Goal: Answer question/provide support: Share knowledge or assist other users

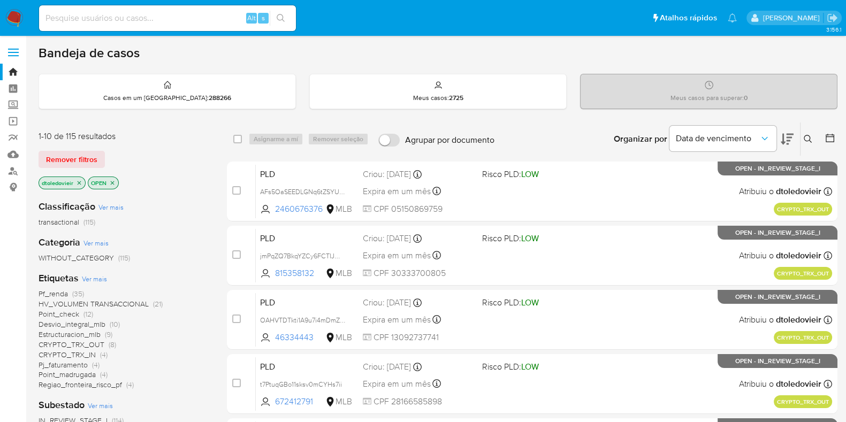
drag, startPoint x: 0, startPoint y: 0, endPoint x: 18, endPoint y: 14, distance: 23.2
click at [18, 14] on img at bounding box center [14, 18] width 18 height 18
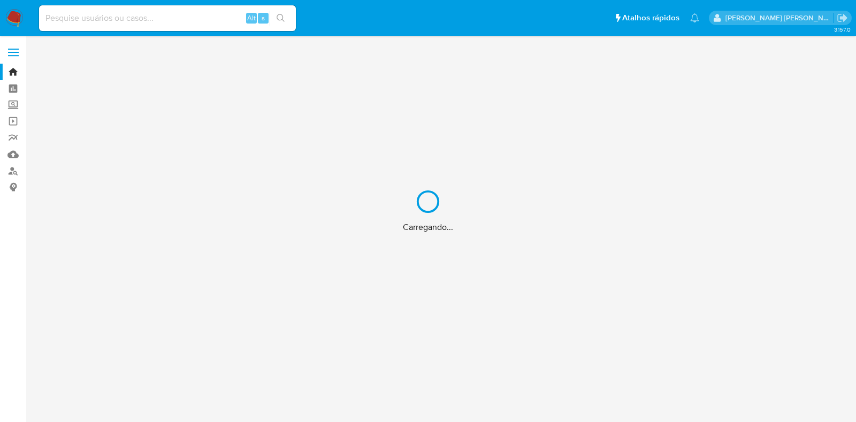
click at [386, 20] on div "Carregando..." at bounding box center [428, 211] width 856 height 422
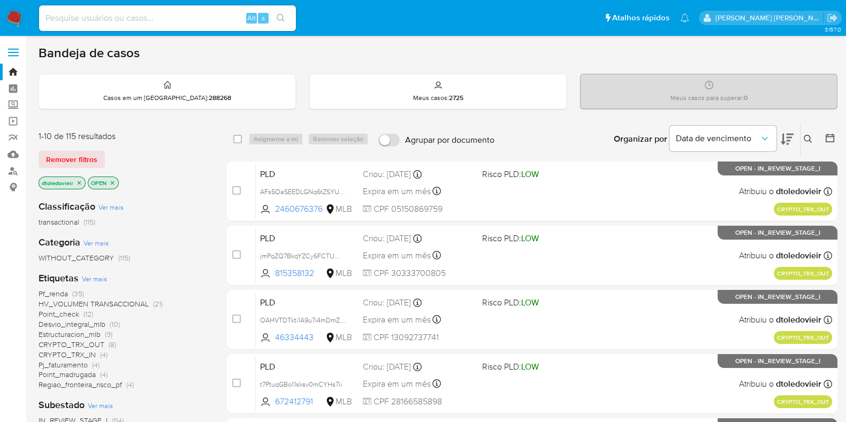
click at [193, 182] on div "dtoledovieir OPEN" at bounding box center [124, 184] width 171 height 15
click at [175, 18] on input at bounding box center [167, 18] width 257 height 14
paste input "606679305"
type input "606679305"
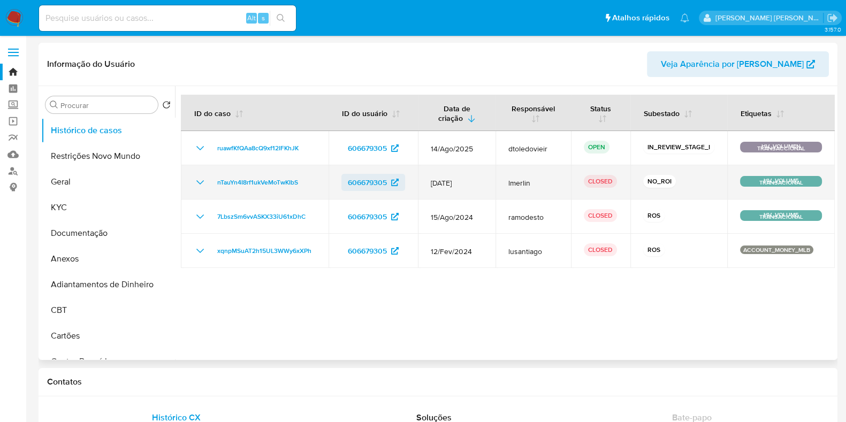
select select "10"
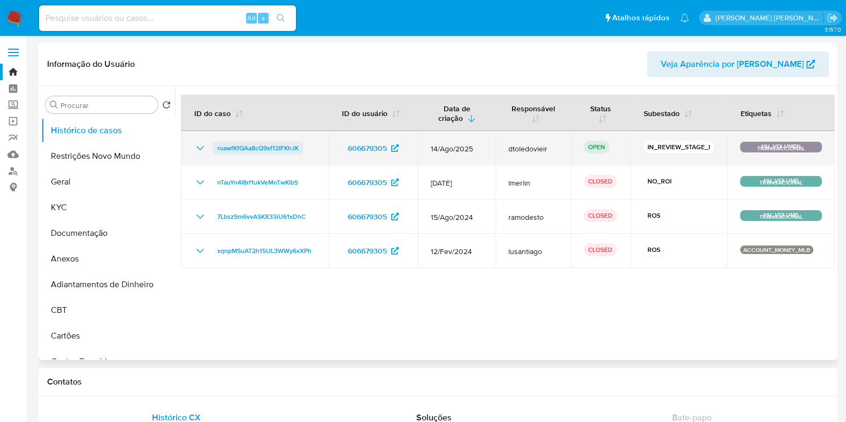
click at [265, 151] on span "ruawfKfQAa8cQ9xf12IFKhJK" at bounding box center [257, 148] width 81 height 13
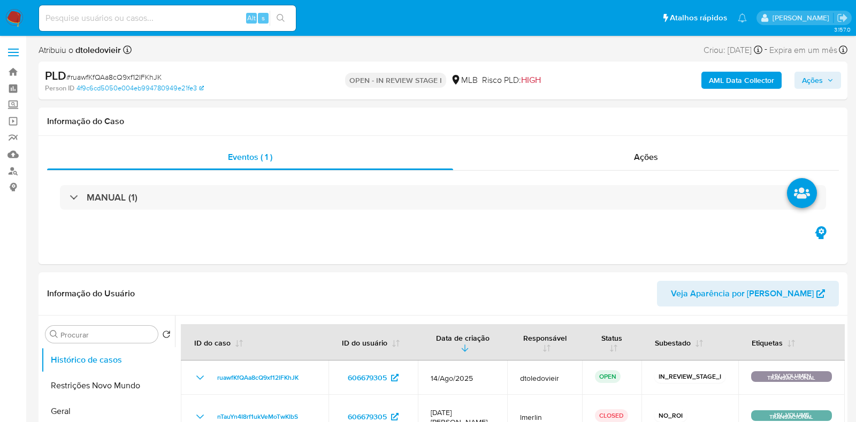
select select "10"
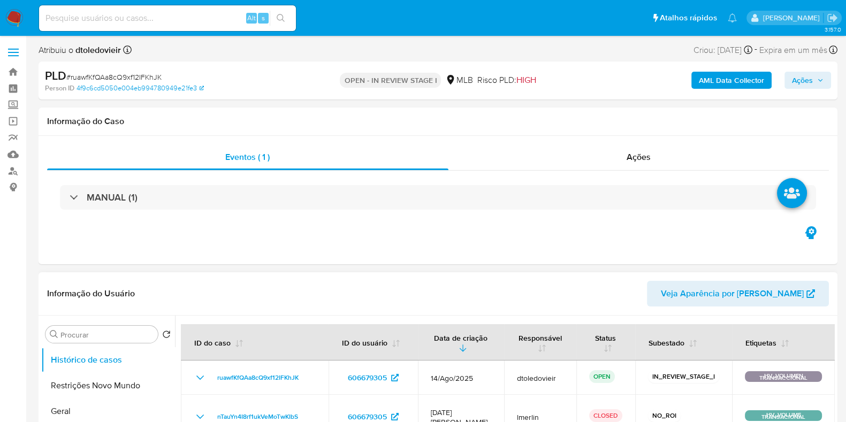
scroll to position [133, 0]
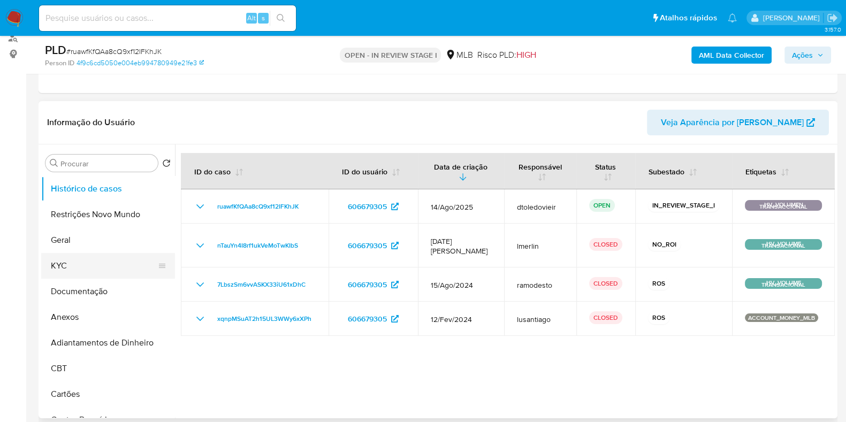
click at [94, 257] on button "KYC" at bounding box center [103, 266] width 125 height 26
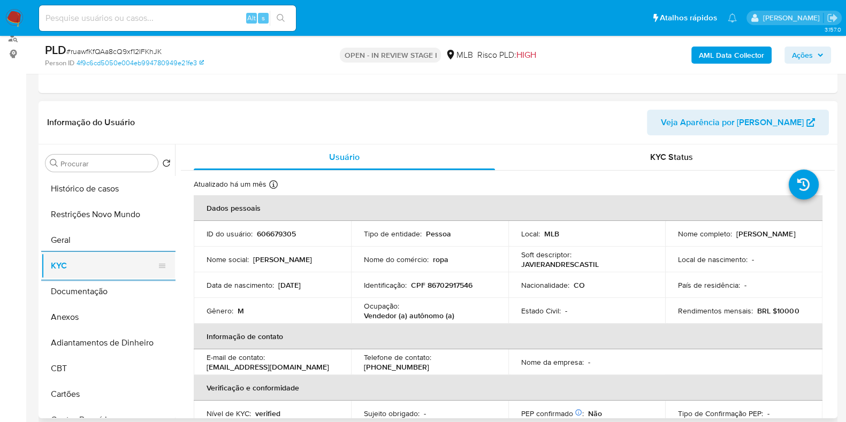
click at [105, 264] on button "KYC" at bounding box center [103, 266] width 125 height 26
click at [446, 287] on p "CPF 86702917546" at bounding box center [442, 285] width 62 height 10
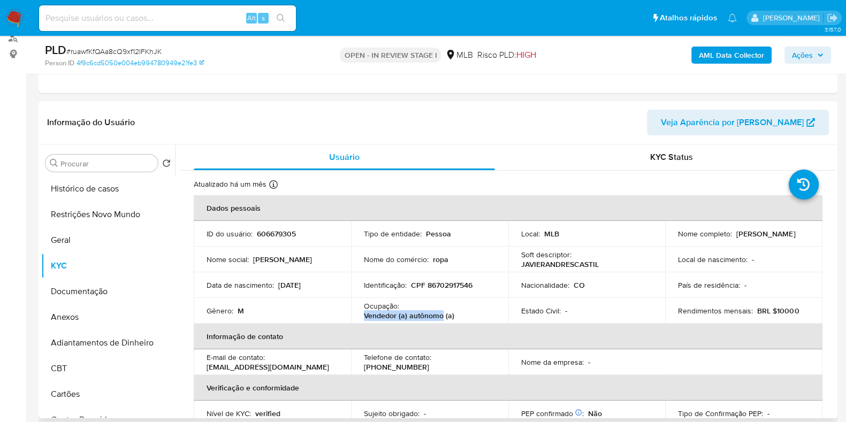
drag, startPoint x: 441, startPoint y: 313, endPoint x: 364, endPoint y: 316, distance: 77.1
click at [364, 316] on p "Vendedor (a) autônomo (a)" at bounding box center [409, 316] width 90 height 10
copy p "Vendedor (a) autônomo"
click at [70, 290] on button "Documentação" at bounding box center [103, 292] width 125 height 26
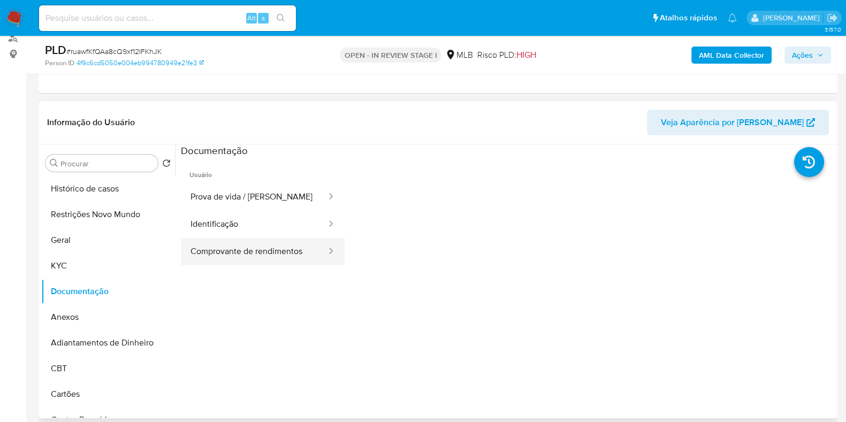
click at [231, 247] on button "Comprovante de rendimentos" at bounding box center [254, 251] width 147 height 27
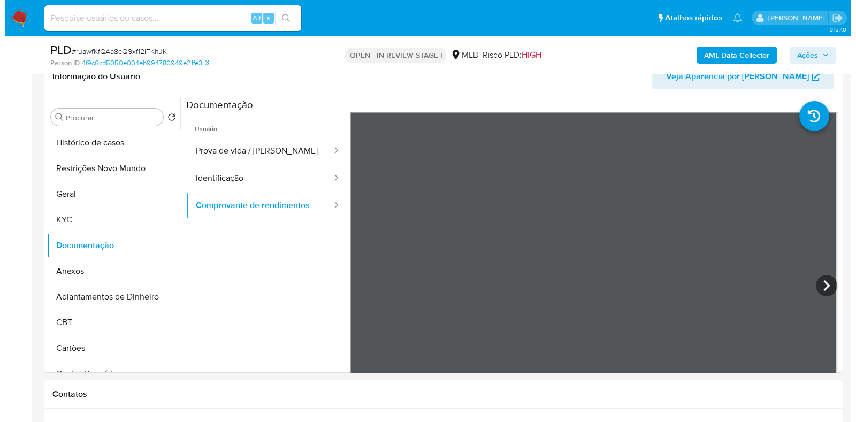
scroll to position [201, 0]
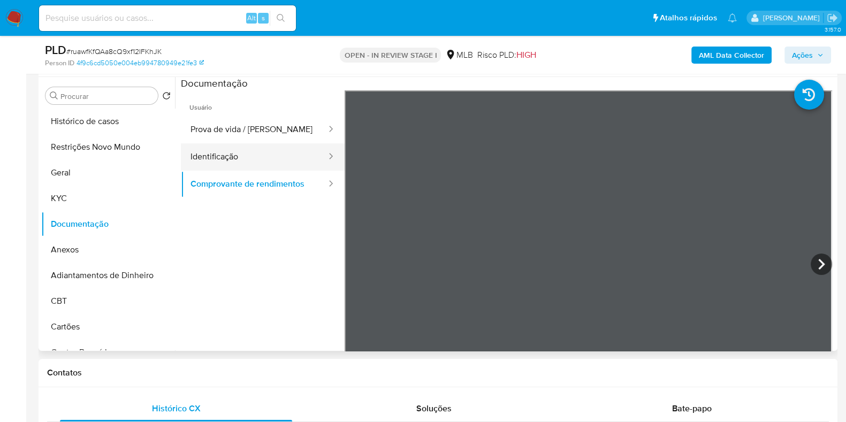
click at [251, 155] on button "Identificação" at bounding box center [254, 156] width 147 height 27
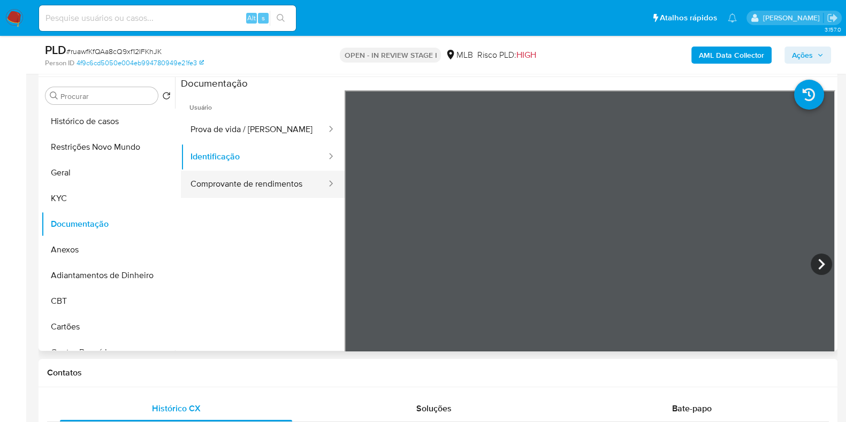
click at [248, 178] on button "Comprovante de rendimentos" at bounding box center [254, 184] width 147 height 27
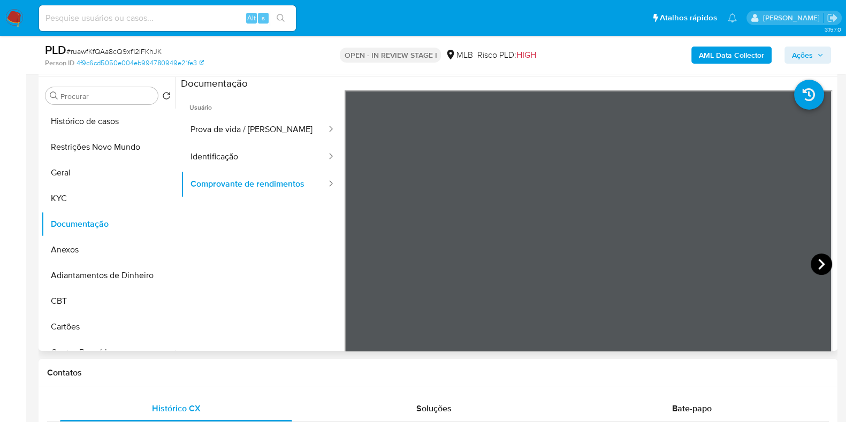
click at [811, 259] on icon at bounding box center [820, 264] width 21 height 21
click at [124, 202] on button "KYC" at bounding box center [103, 199] width 125 height 26
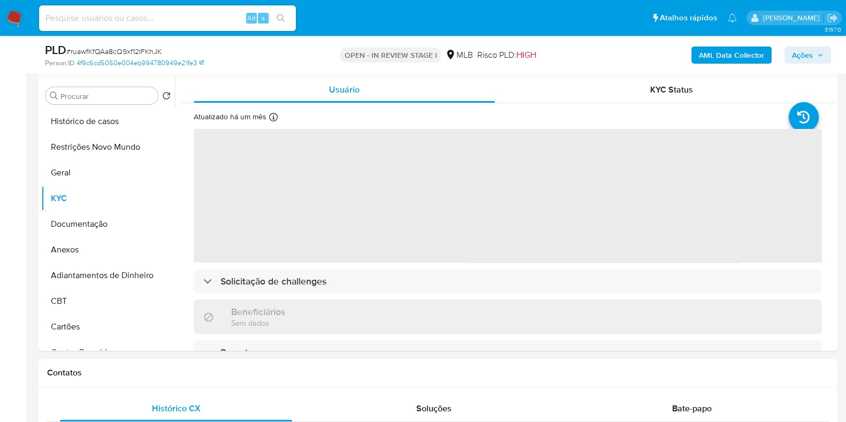
click at [716, 57] on b "AML Data Collector" at bounding box center [731, 55] width 65 height 17
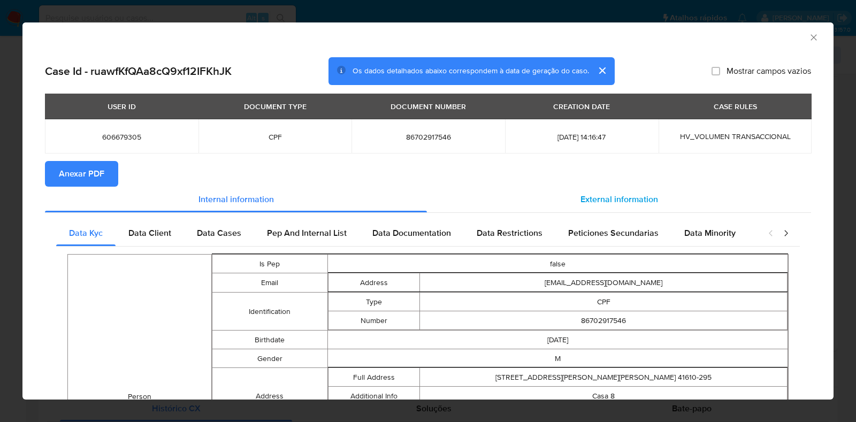
click at [622, 191] on div "External information" at bounding box center [619, 200] width 384 height 26
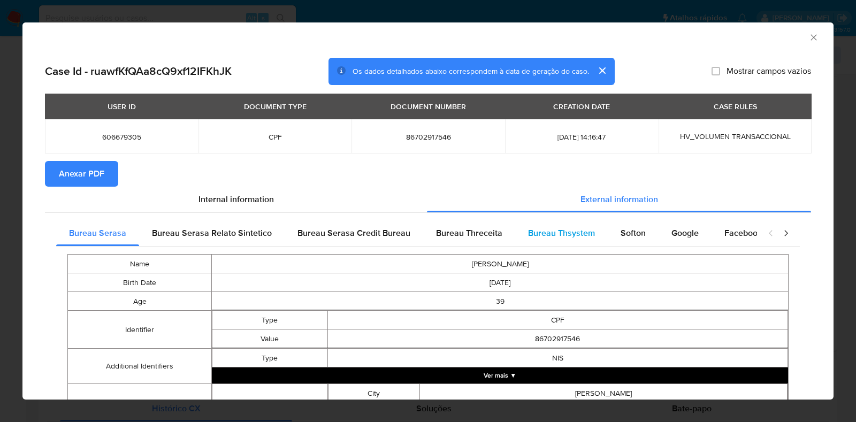
click at [573, 240] on div "Bureau Thsystem" at bounding box center [561, 233] width 93 height 26
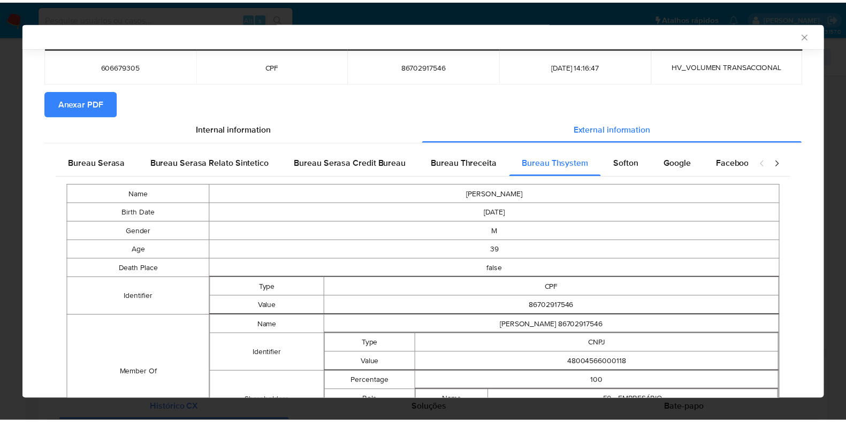
scroll to position [138, 0]
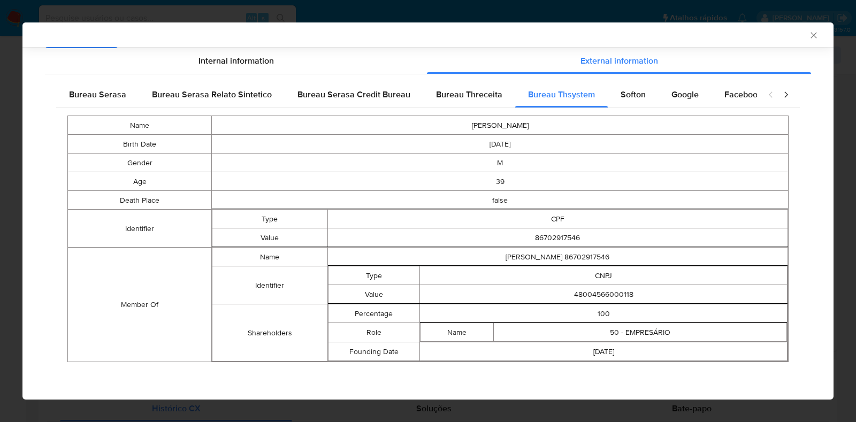
click at [580, 293] on td "48004566000118" at bounding box center [604, 294] width 368 height 19
copy td "48004566000118"
click at [4, 179] on div "AML Data Collector Case Id - ruawfKfQAa8cQ9xf12IFKhJK Os dados detalhados abaix…" at bounding box center [428, 211] width 856 height 422
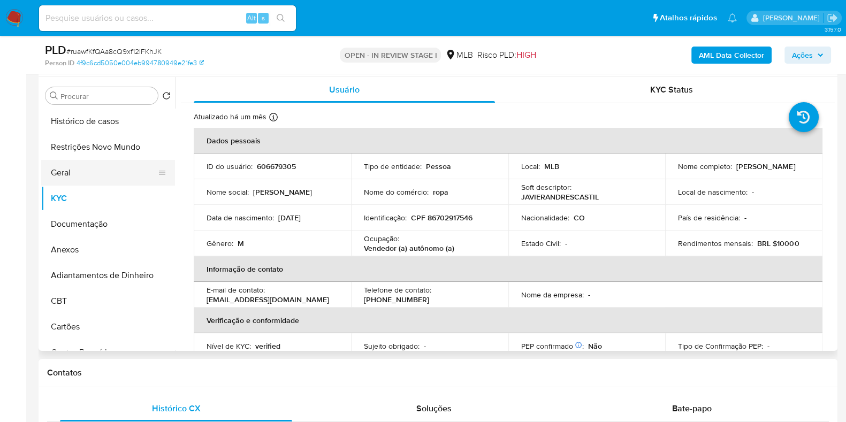
click at [79, 172] on button "Geral" at bounding box center [103, 173] width 125 height 26
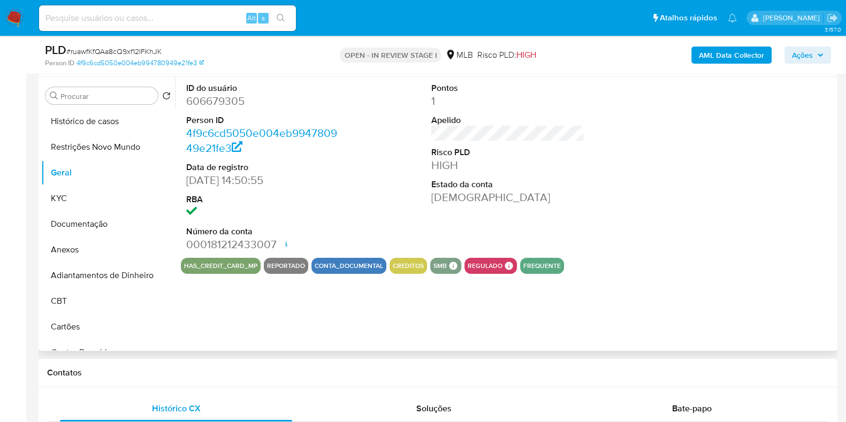
click at [204, 100] on dd "606679305" at bounding box center [262, 101] width 153 height 15
copy dd "606679305"
click at [216, 104] on dd "606679305" at bounding box center [262, 101] width 153 height 15
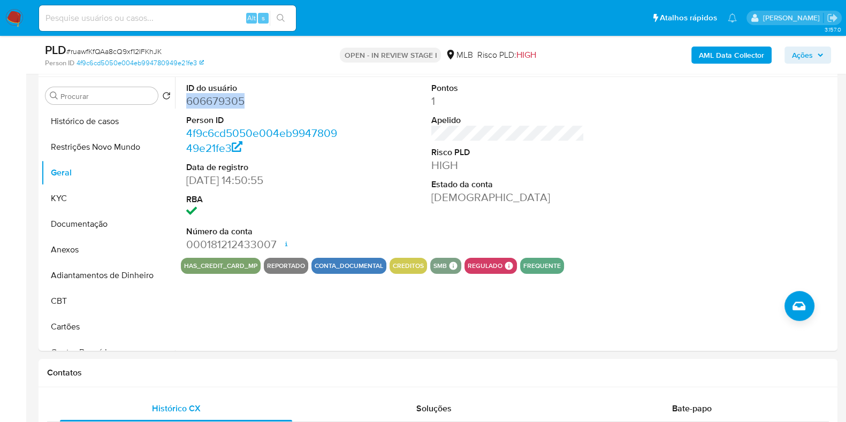
click at [805, 56] on span "Ações" at bounding box center [802, 55] width 21 height 17
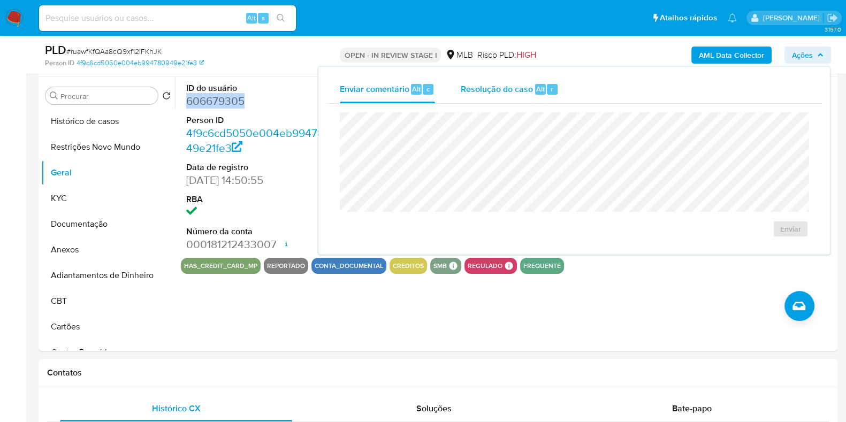
click at [547, 91] on div "r" at bounding box center [552, 89] width 11 height 11
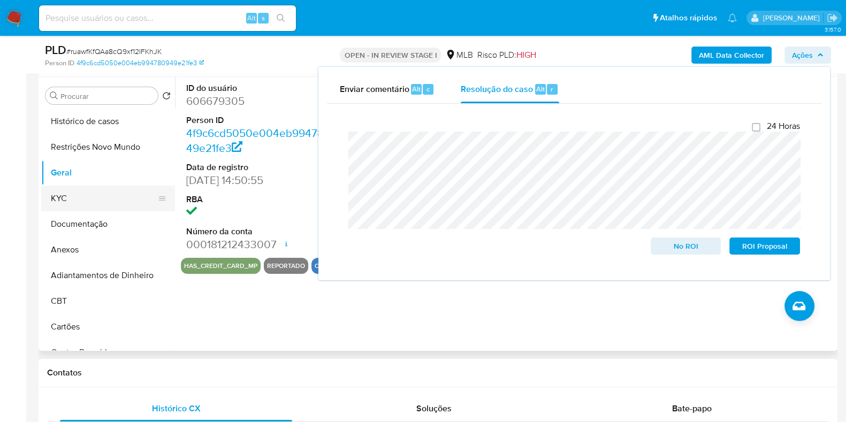
click at [75, 196] on button "KYC" at bounding box center [103, 199] width 125 height 26
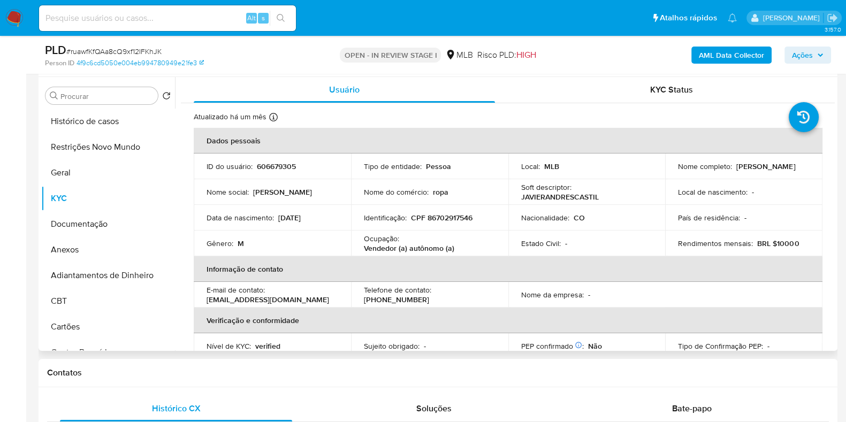
drag, startPoint x: 723, startPoint y: 178, endPoint x: 669, endPoint y: 169, distance: 54.2
click at [669, 169] on td "Nome completo : Javier Andres Castillo Linares" at bounding box center [743, 167] width 157 height 26
copy p "Javier Andres Castillo Linares"
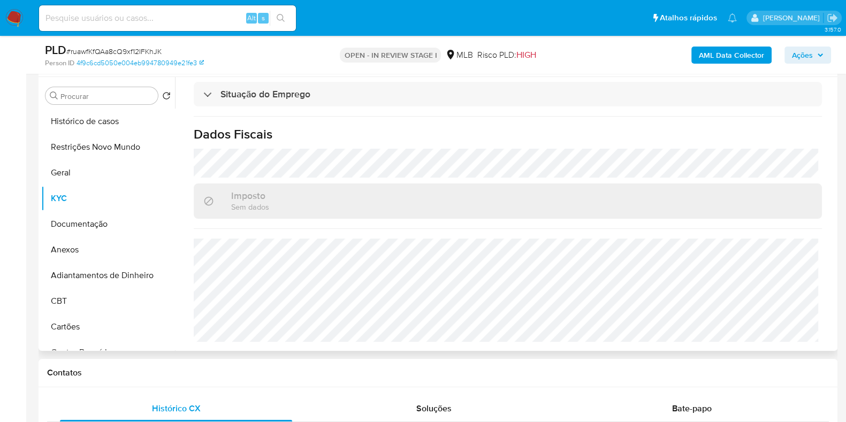
scroll to position [0, 0]
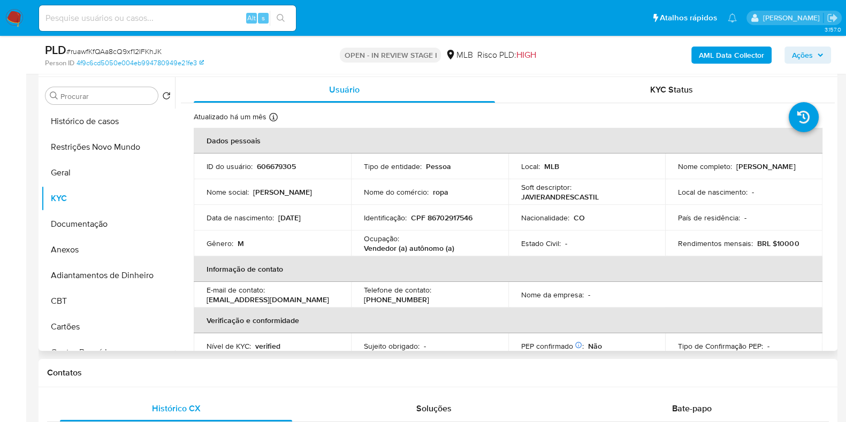
click at [455, 216] on p "CPF 86702917546" at bounding box center [442, 218] width 62 height 10
copy p "86702917546"
click at [112, 151] on button "Restrições Novo Mundo" at bounding box center [103, 147] width 125 height 26
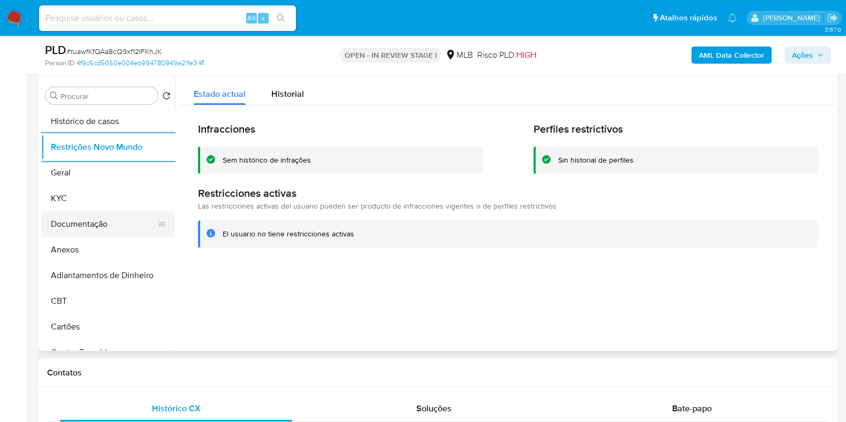
click at [86, 220] on button "Documentação" at bounding box center [103, 224] width 125 height 26
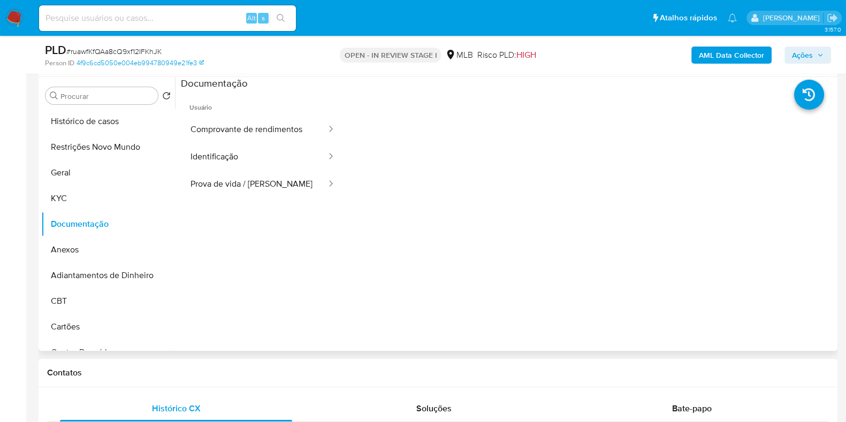
click at [234, 114] on span "Usuário" at bounding box center [263, 103] width 164 height 26
click at [232, 123] on button "Comprovante de rendimentos" at bounding box center [254, 129] width 147 height 27
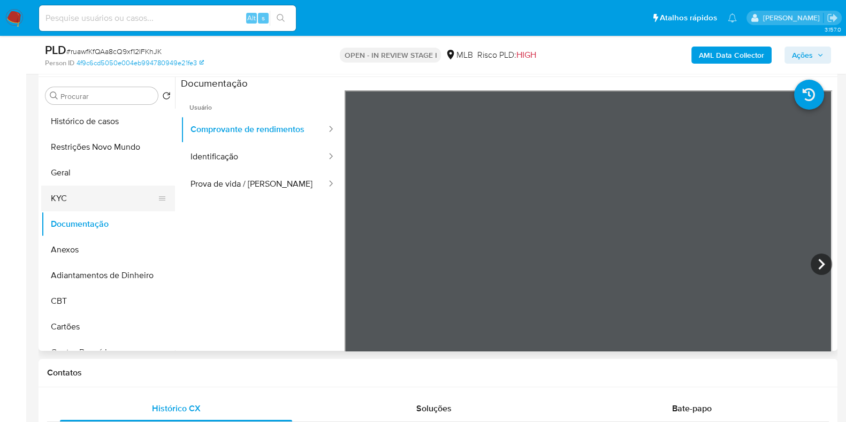
click at [73, 204] on button "KYC" at bounding box center [103, 199] width 125 height 26
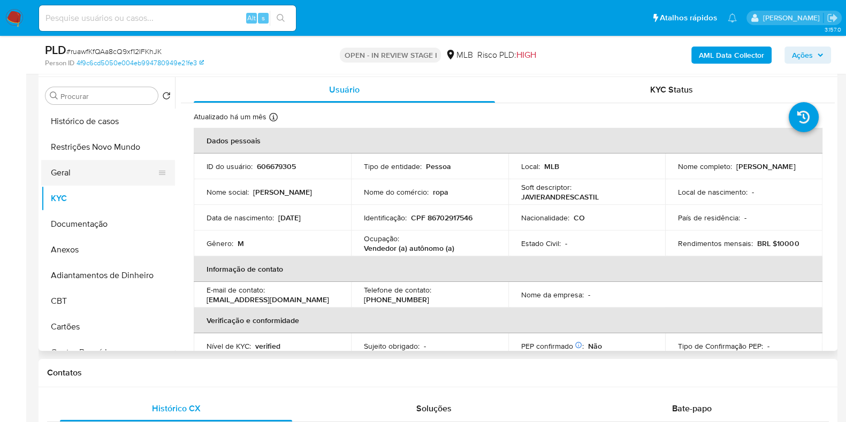
click at [68, 163] on button "Geral" at bounding box center [103, 173] width 125 height 26
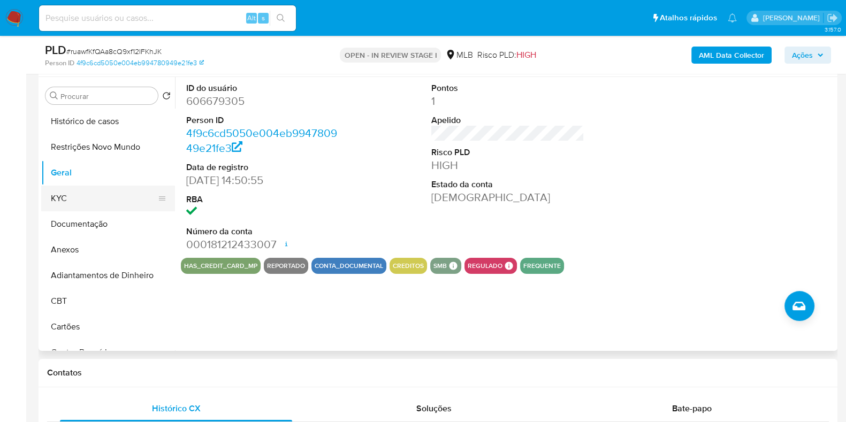
click at [85, 193] on button "KYC" at bounding box center [103, 199] width 125 height 26
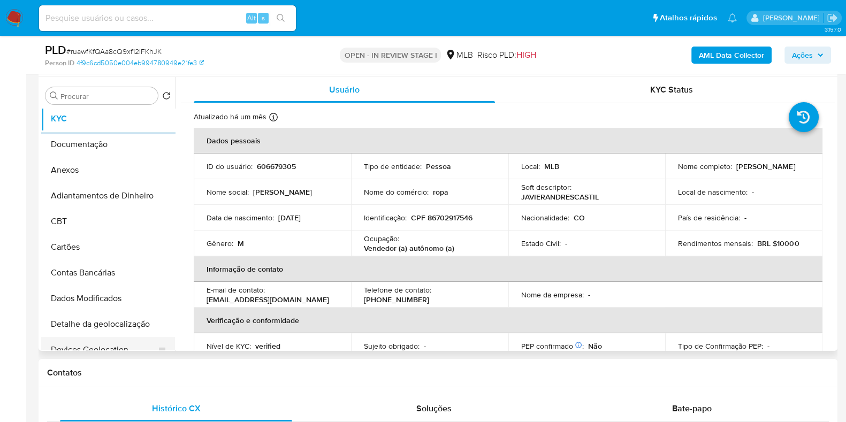
scroll to position [201, 0]
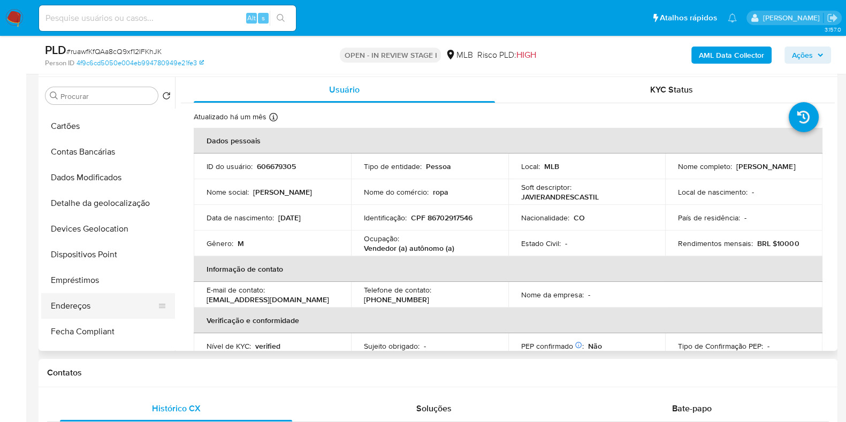
click at [81, 306] on button "Endereços" at bounding box center [103, 306] width 125 height 26
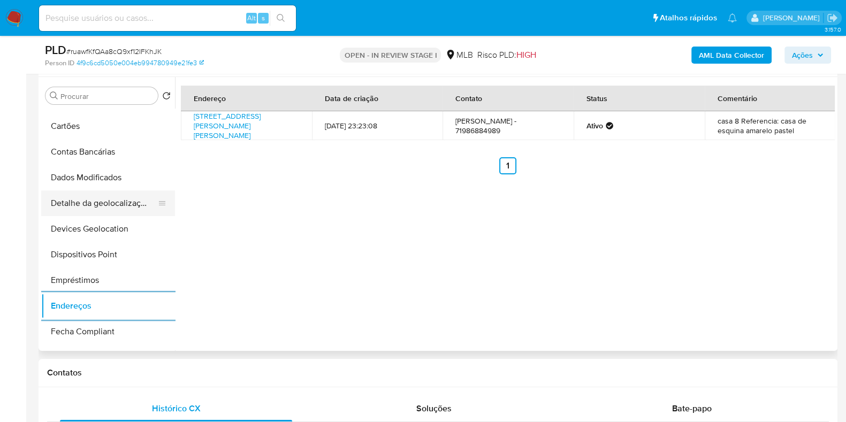
click at [115, 204] on button "Detalhe da geolocalização" at bounding box center [103, 203] width 125 height 26
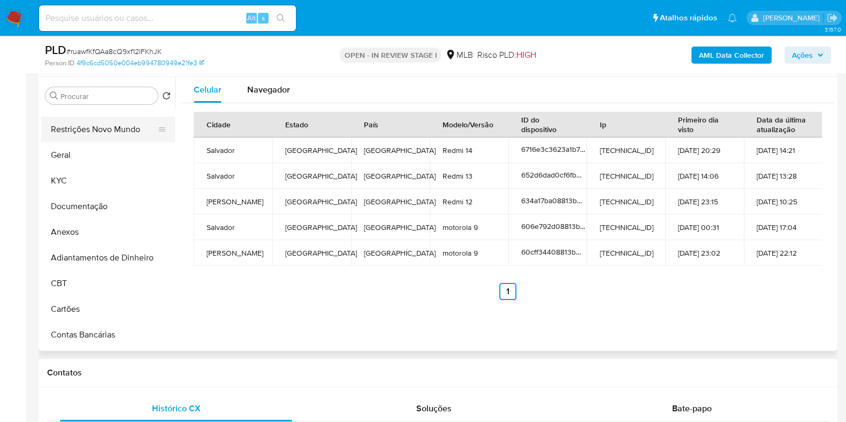
scroll to position [0, 0]
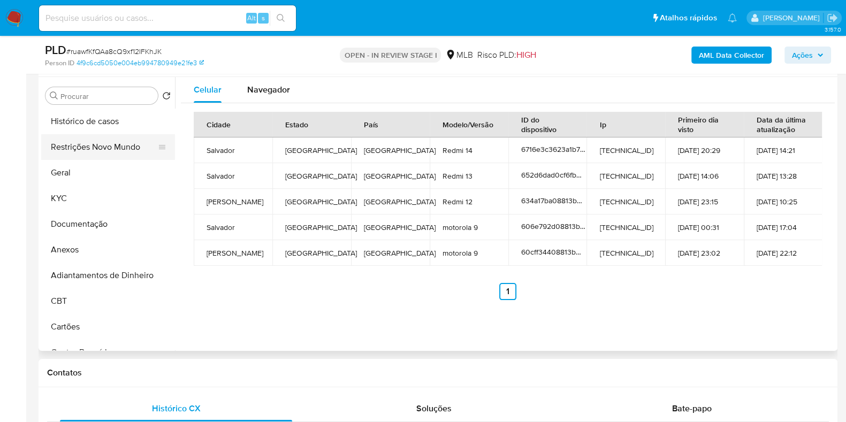
click at [116, 154] on button "Restrições Novo Mundo" at bounding box center [103, 147] width 125 height 26
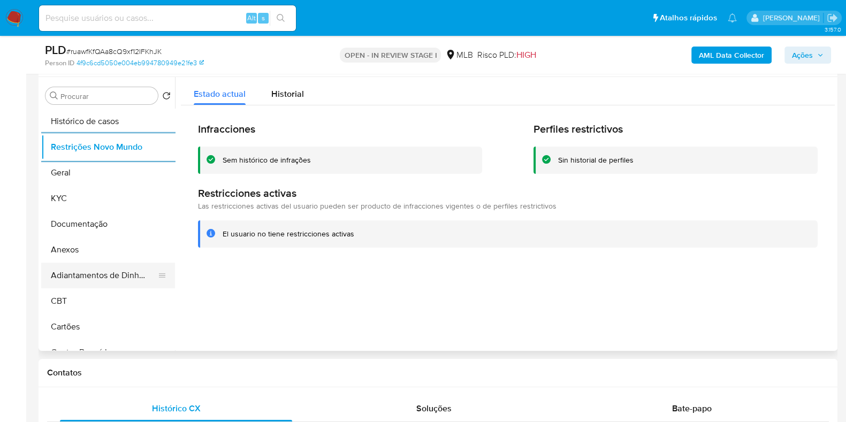
scroll to position [200, 0]
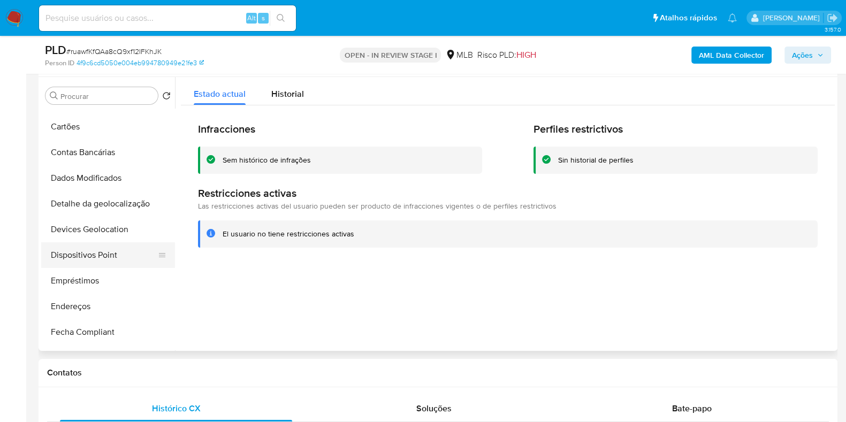
click at [108, 255] on button "Dispositivos Point" at bounding box center [103, 255] width 125 height 26
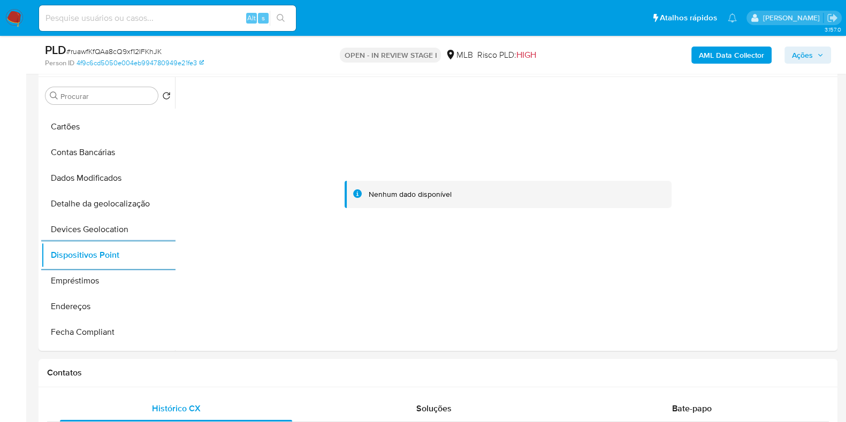
click at [736, 52] on b "AML Data Collector" at bounding box center [731, 55] width 65 height 17
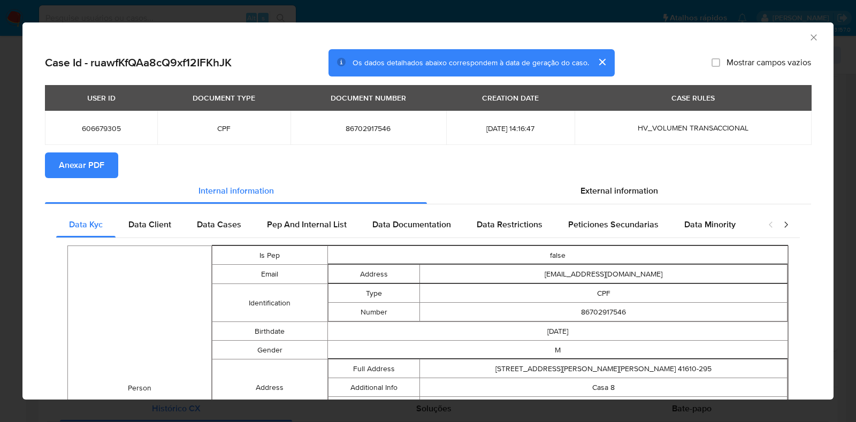
click at [90, 169] on span "Anexar PDF" at bounding box center [81, 166] width 45 height 24
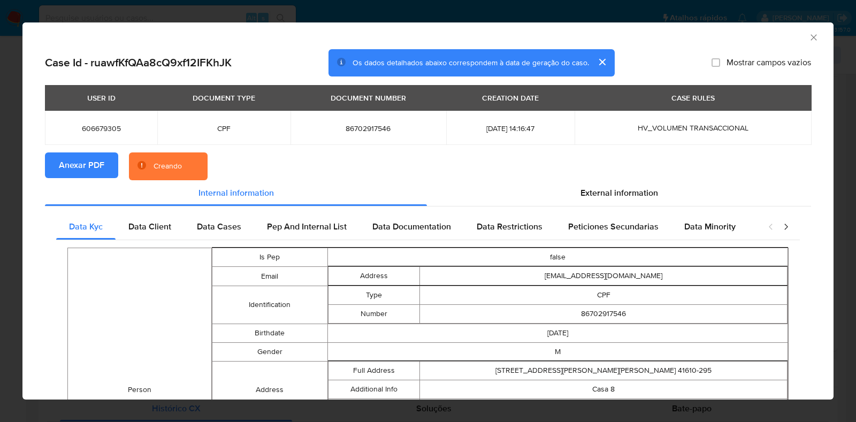
click at [0, 212] on div "AML Data Collector Case Id - ruawfKfQAa8cQ9xf12IFKhJK Os dados detalhados abaix…" at bounding box center [428, 211] width 856 height 422
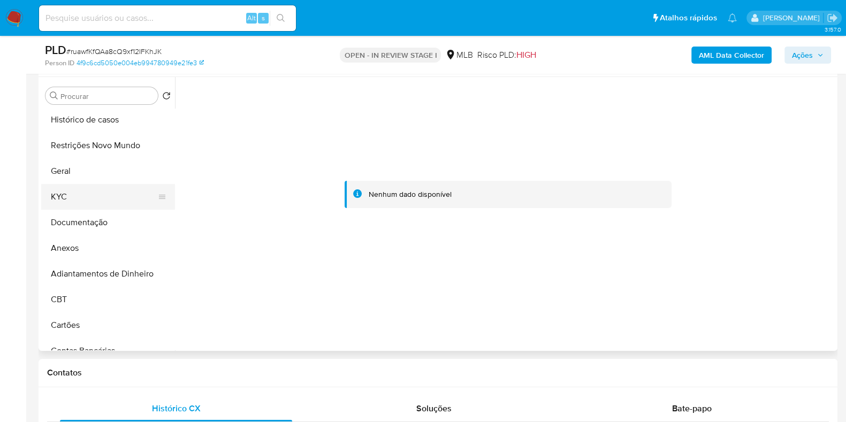
scroll to position [0, 0]
click at [86, 194] on button "KYC" at bounding box center [103, 199] width 125 height 26
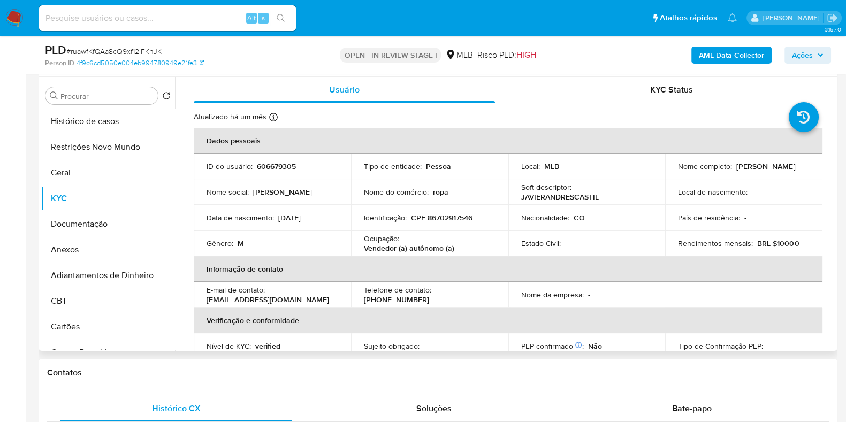
drag, startPoint x: 730, startPoint y: 170, endPoint x: 671, endPoint y: 174, distance: 59.0
click at [671, 174] on td "Nome completo : Javier Andres Castillo Linares" at bounding box center [743, 167] width 157 height 26
copy p "Javier Andres Castillo Linares"
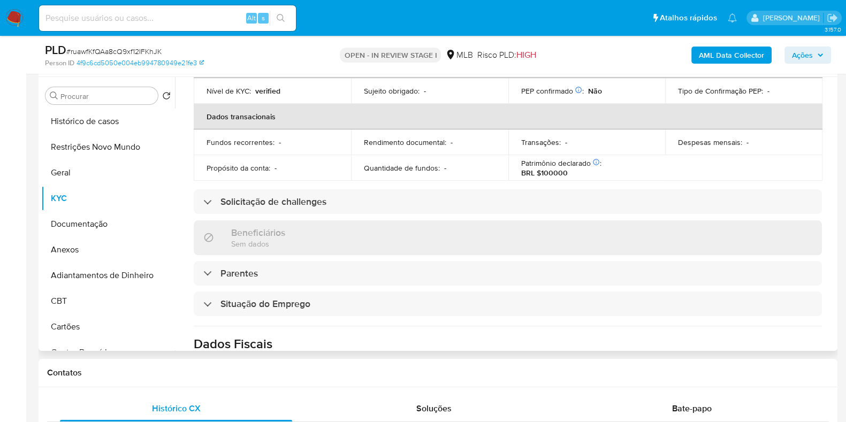
scroll to position [465, 0]
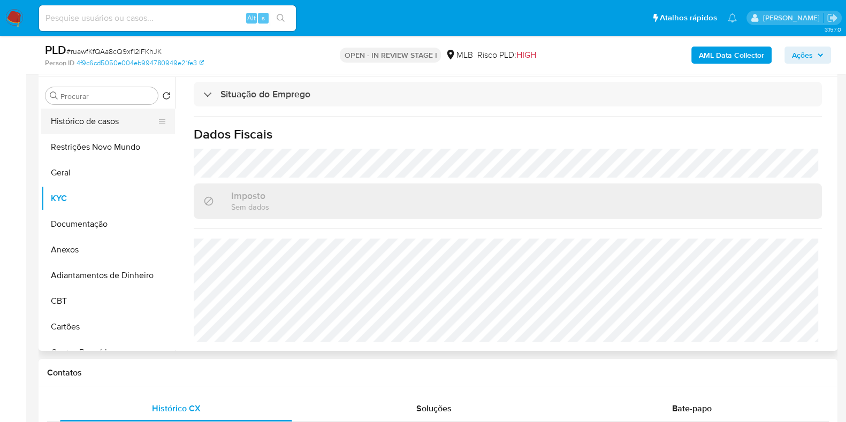
click at [85, 127] on button "Histórico de casos" at bounding box center [103, 122] width 125 height 26
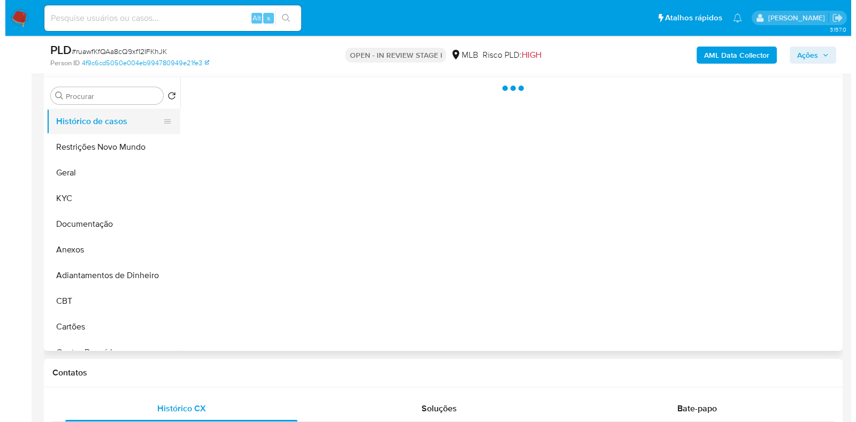
scroll to position [0, 0]
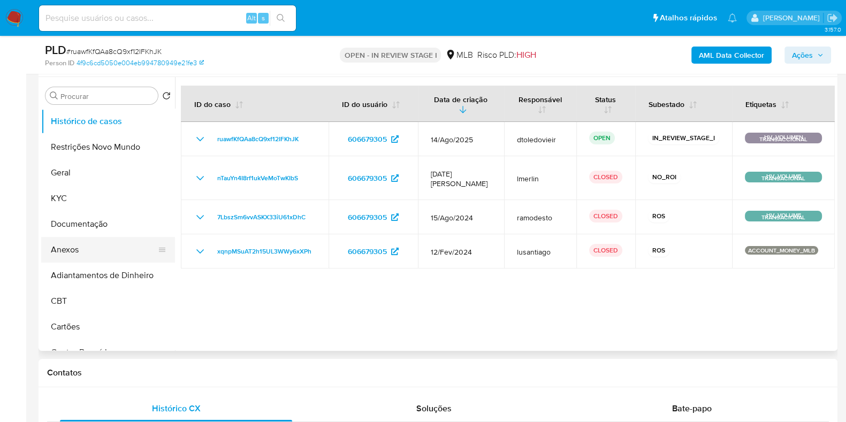
click at [77, 244] on button "Anexos" at bounding box center [103, 250] width 125 height 26
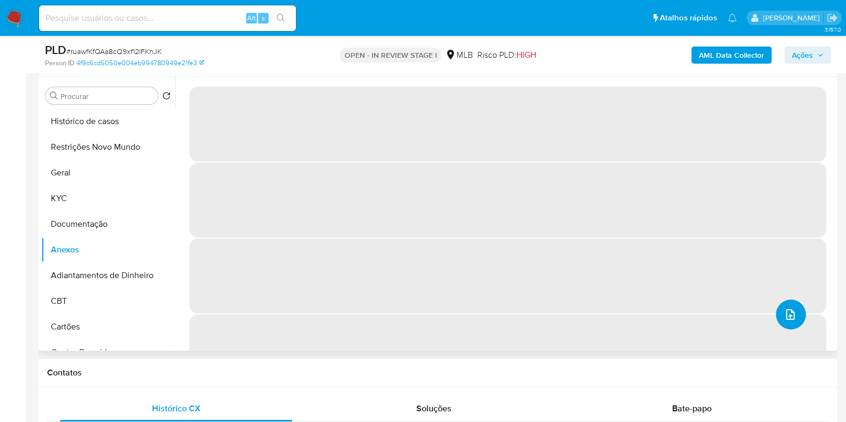
click at [794, 304] on button "upload-file" at bounding box center [791, 315] width 30 height 30
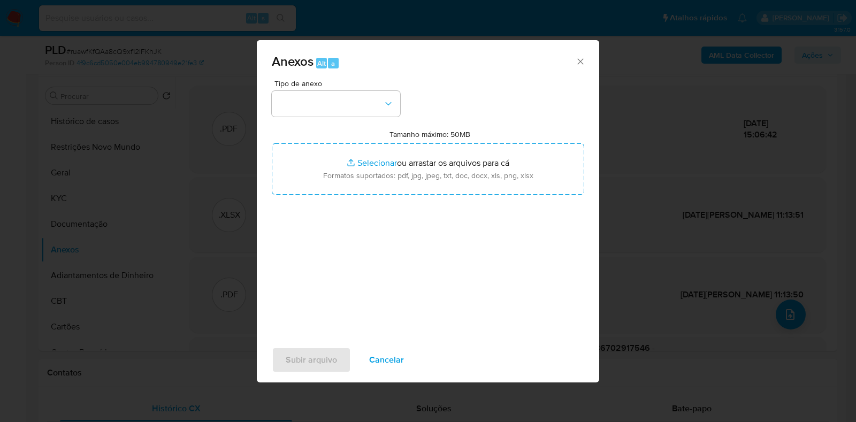
click at [313, 119] on div "Tipo de anexo Tamanho máximo: 50MB Selecionar arquivos Selecionar ou arrastar o…" at bounding box center [428, 206] width 312 height 252
click at [326, 109] on button "button" at bounding box center [336, 104] width 128 height 26
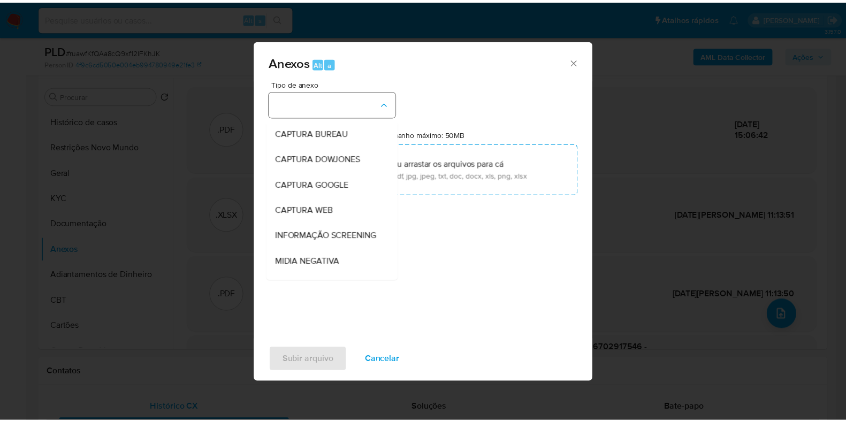
scroll to position [165, 0]
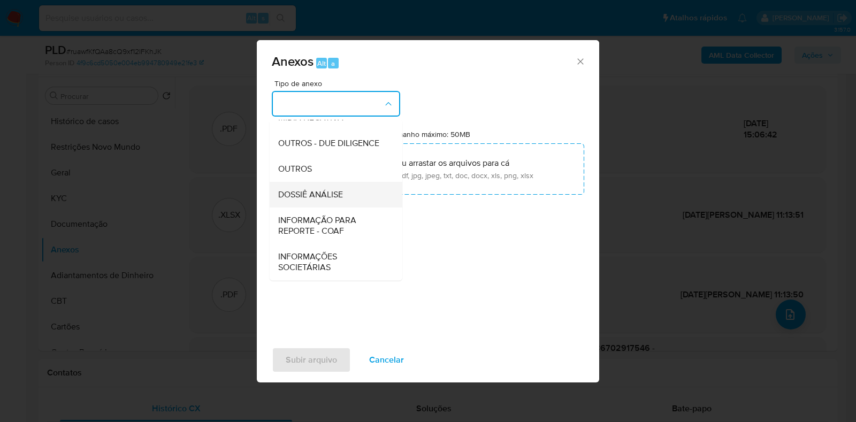
click at [332, 194] on span "DOSSIÊ ANÁLISE" at bounding box center [310, 194] width 65 height 11
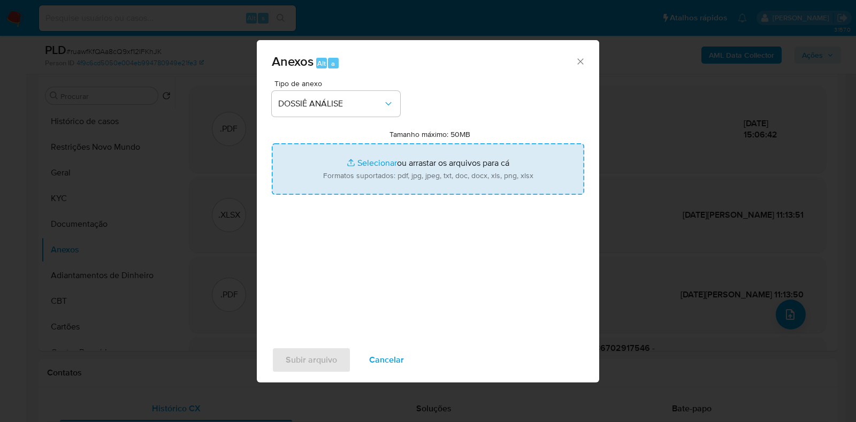
type input "C:\fakepath\3.ª SAR - CPF 86702917546 - JAVIER ANDRES CASTILLO LINARES.pdf"
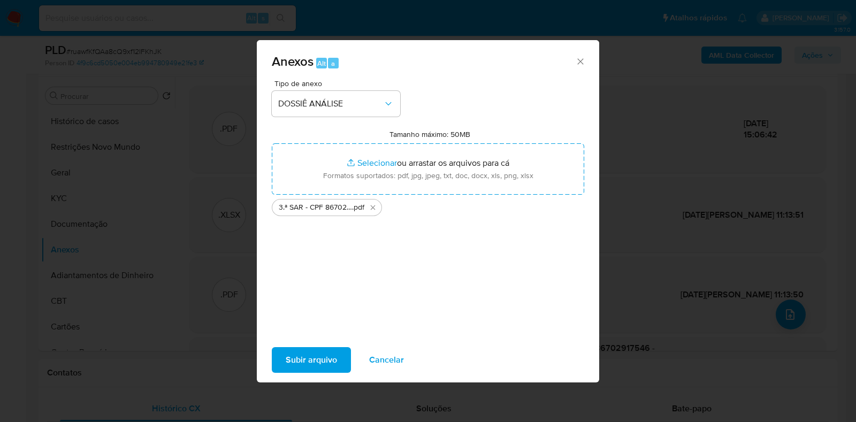
click at [300, 353] on span "Subir arquivo" at bounding box center [311, 360] width 51 height 24
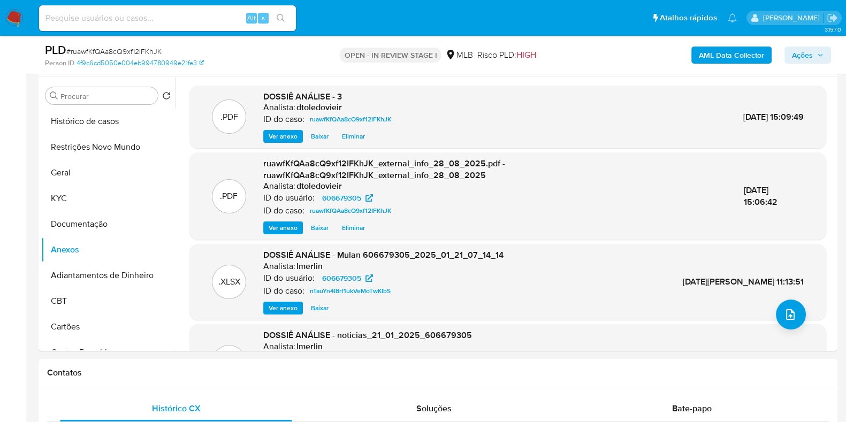
click at [798, 60] on span "Ações" at bounding box center [802, 55] width 21 height 17
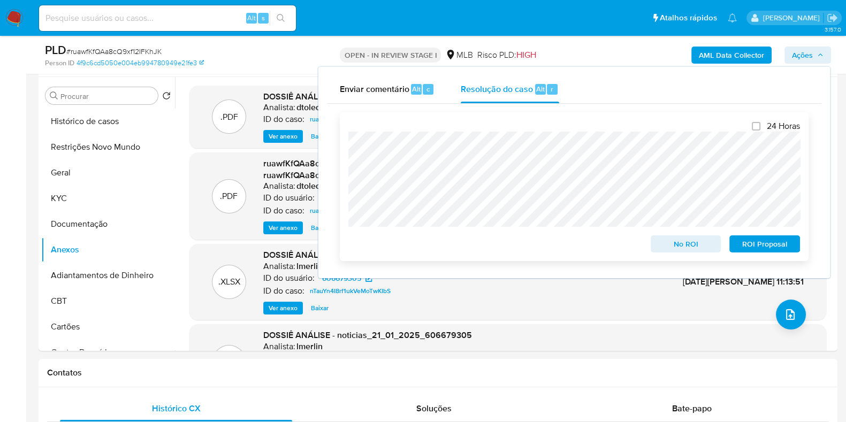
click at [759, 243] on span "ROI Proposal" at bounding box center [765, 243] width 56 height 15
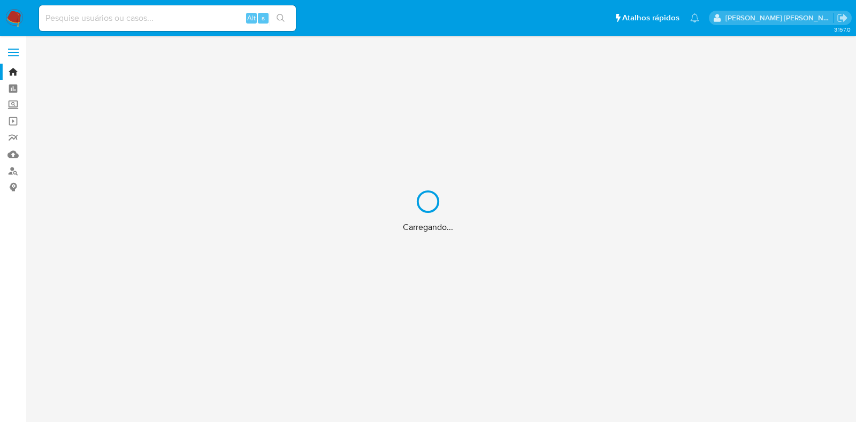
click at [125, 18] on div "Carregando..." at bounding box center [428, 211] width 856 height 422
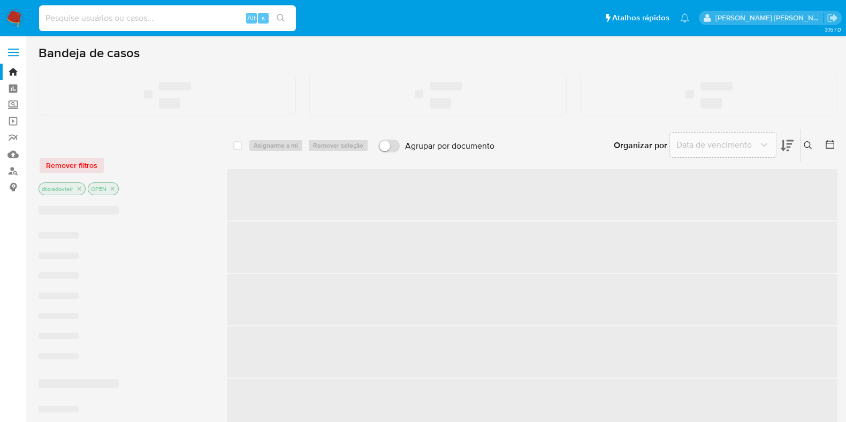
click at [107, 19] on input at bounding box center [167, 18] width 257 height 14
paste input "225242292"
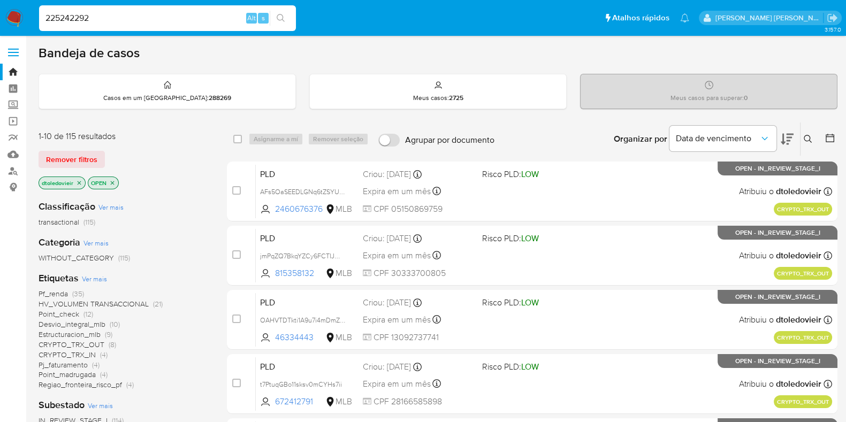
type input "225242292"
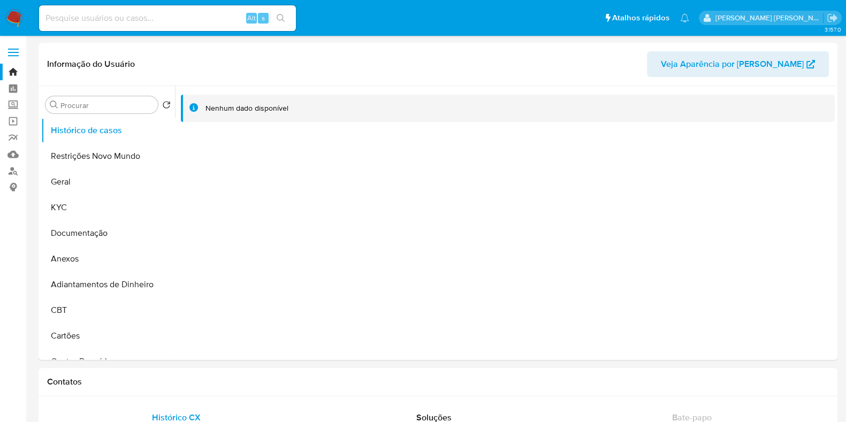
select select "10"
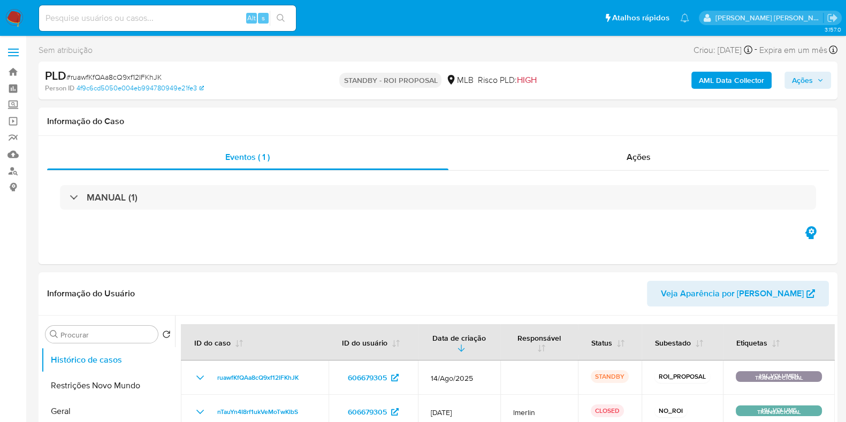
select select "10"
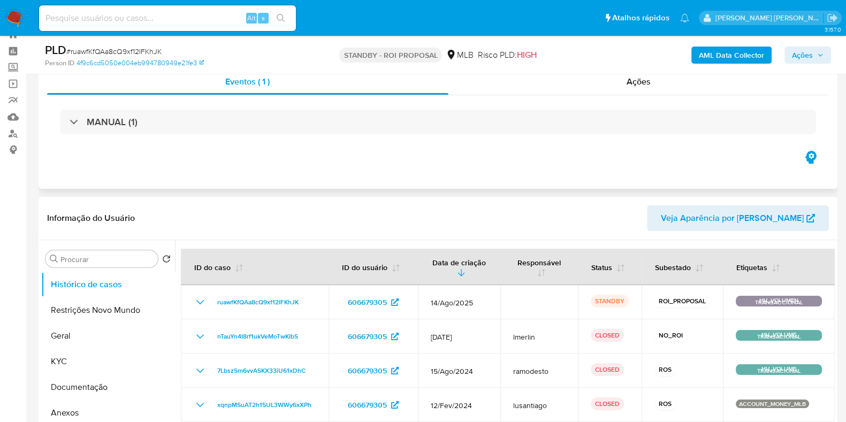
scroll to position [133, 0]
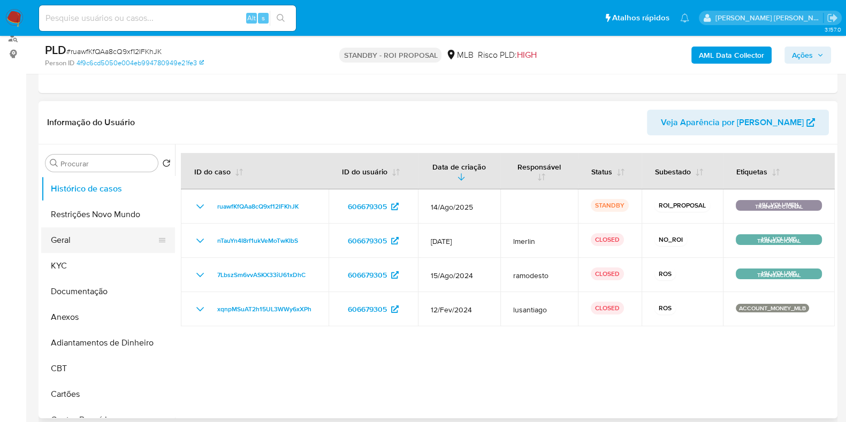
click at [87, 234] on button "Geral" at bounding box center [103, 240] width 125 height 26
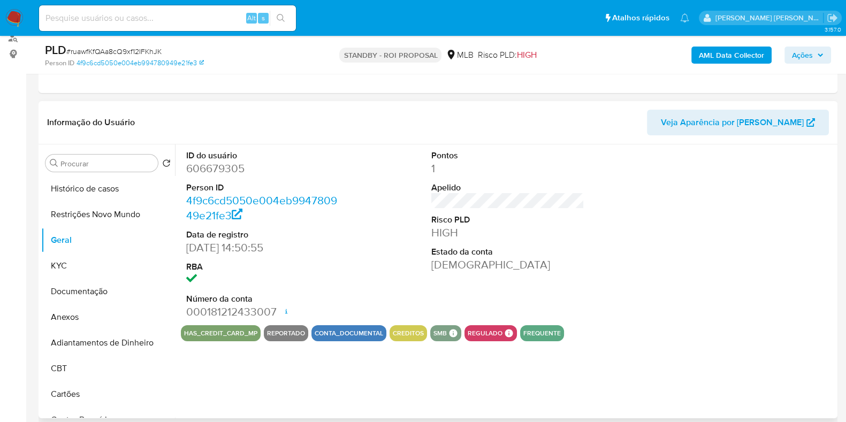
click at [220, 165] on dd "606679305" at bounding box center [262, 168] width 153 height 15
copy dd "606679305"
click at [171, 17] on input at bounding box center [167, 18] width 257 height 14
paste input "193496094"
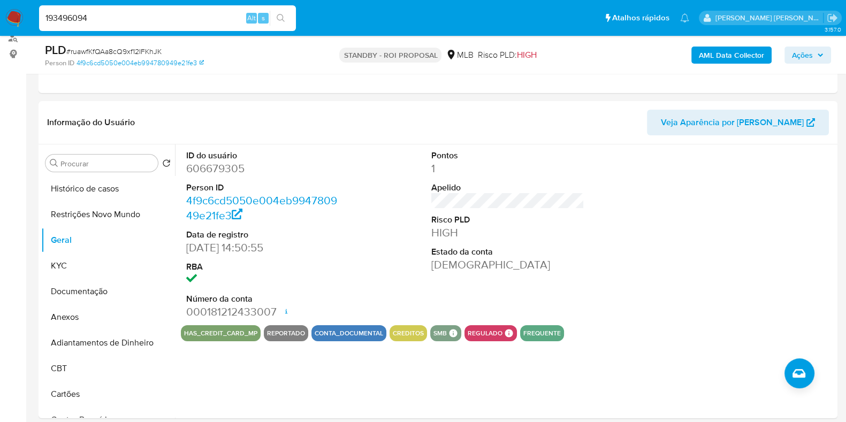
type input "193496094"
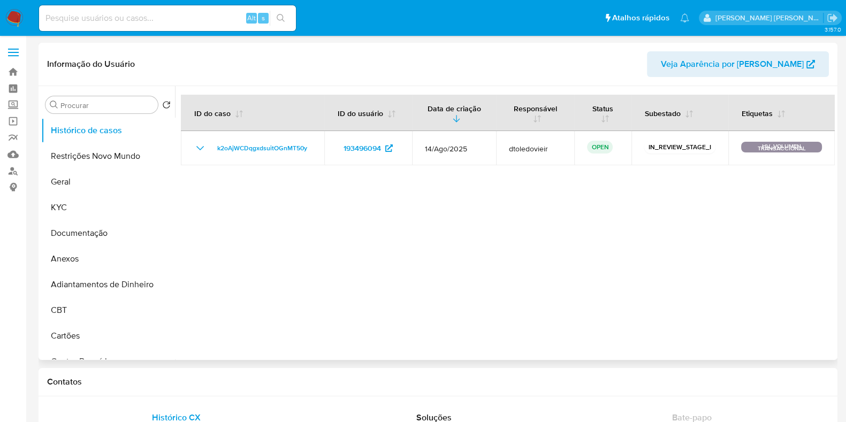
select select "10"
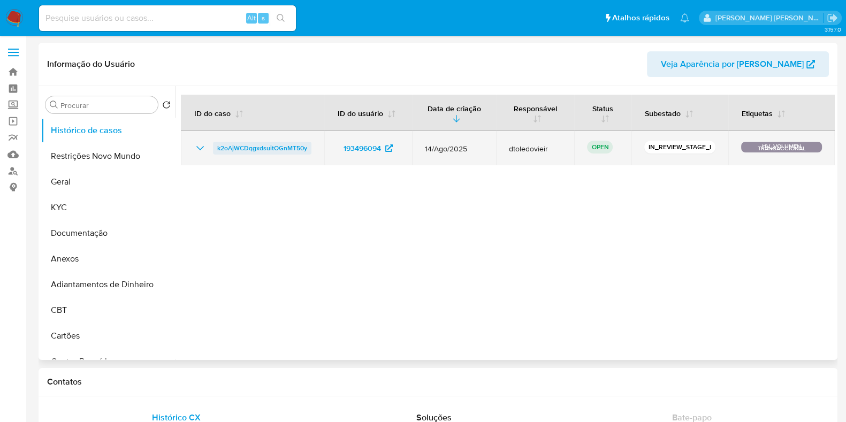
click at [265, 152] on span "k2oAjWCDqgxdsuitOGnMT50y" at bounding box center [262, 148] width 90 height 13
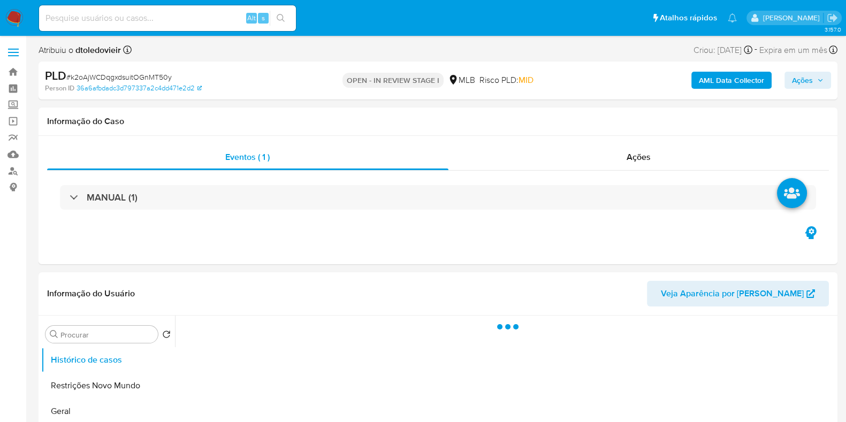
select select "10"
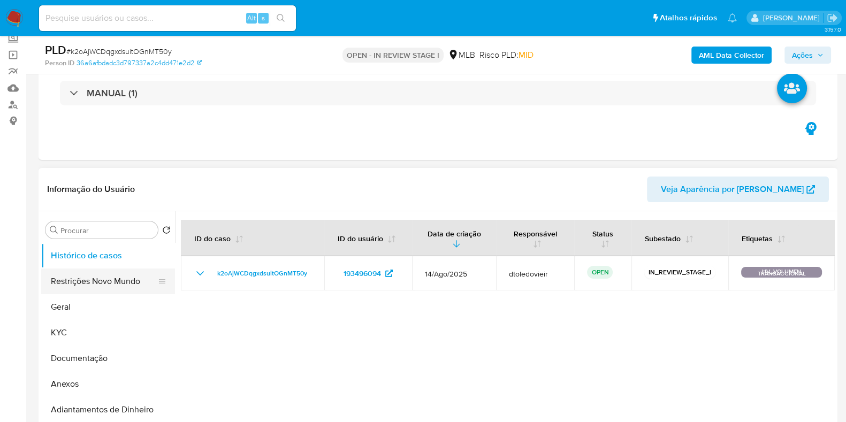
scroll to position [133, 0]
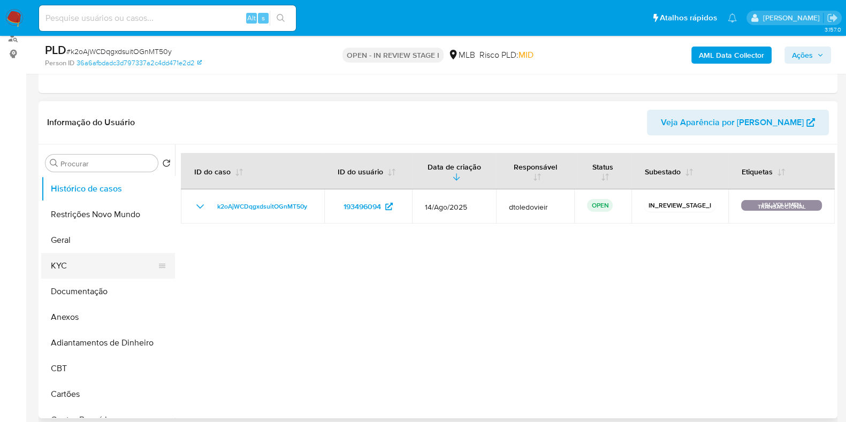
click at [72, 268] on button "KYC" at bounding box center [103, 266] width 125 height 26
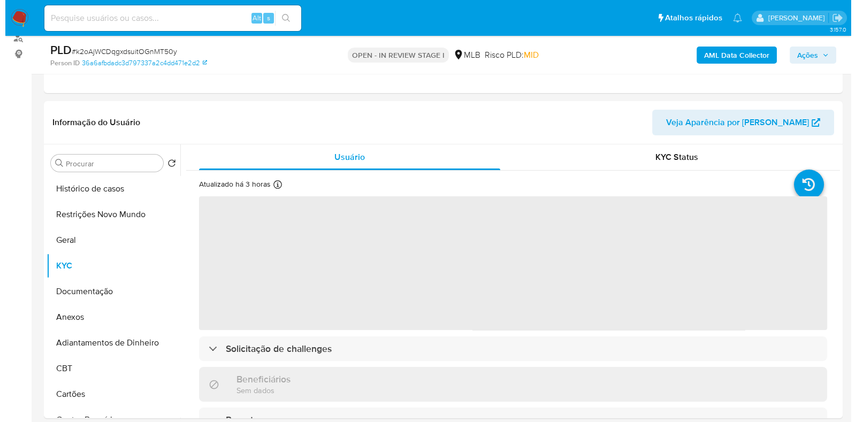
scroll to position [201, 0]
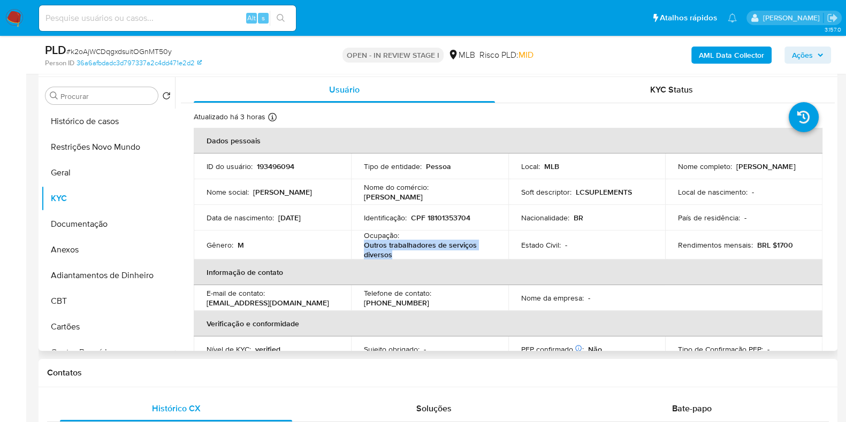
drag, startPoint x: 400, startPoint y: 254, endPoint x: 358, endPoint y: 244, distance: 42.8
click at [358, 244] on td "Ocupação : Outros trabalhadores de serviços diversos" at bounding box center [429, 245] width 157 height 29
copy p "Outros trabalhadores de serviços diversos"
click at [717, 52] on b "AML Data Collector" at bounding box center [731, 55] width 65 height 17
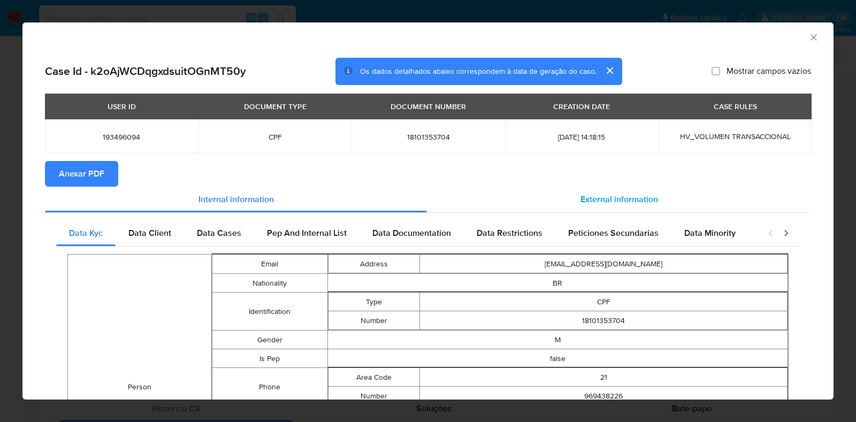
click at [622, 197] on span "External information" at bounding box center [619, 199] width 78 height 12
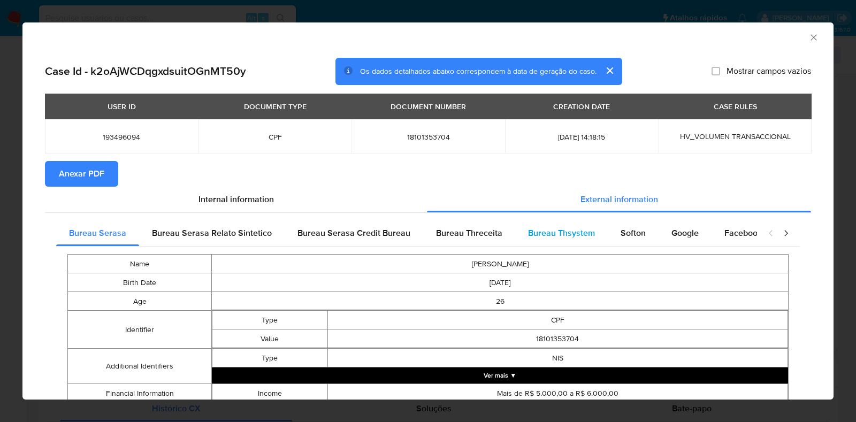
click at [540, 225] on div "Bureau Thsystem" at bounding box center [561, 233] width 93 height 26
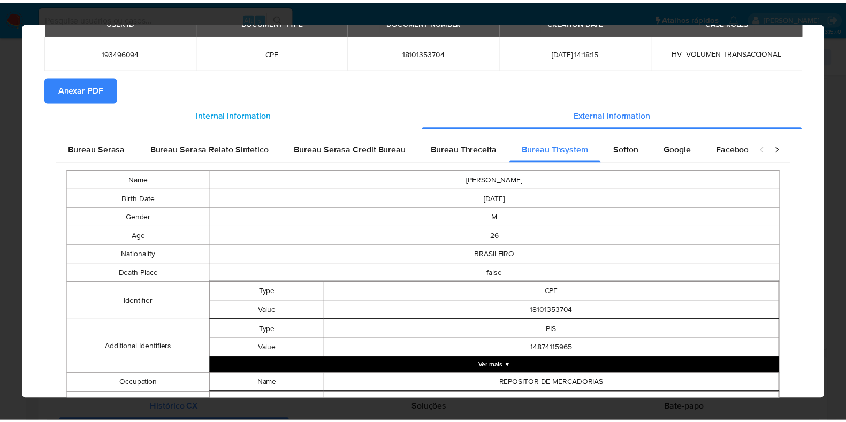
scroll to position [0, 0]
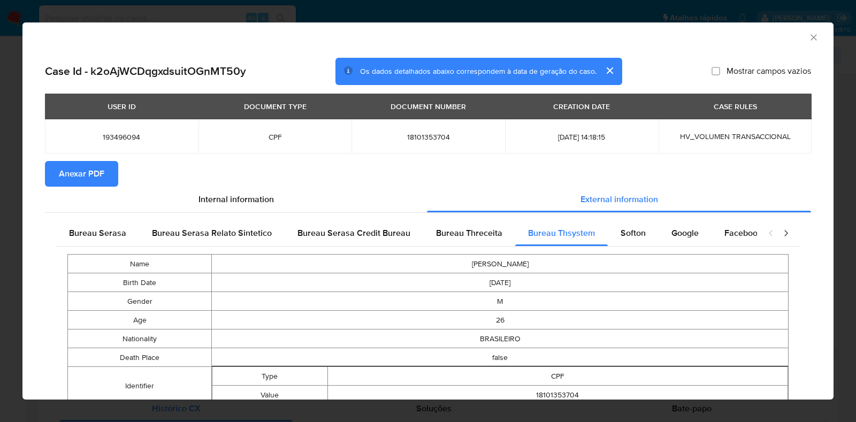
click at [427, 142] on td "18101353704" at bounding box center [428, 136] width 154 height 34
click at [428, 137] on span "18101353704" at bounding box center [428, 137] width 128 height 10
click at [134, 147] on div "AML Data Collector Case Id - k2oAjWCDqgxdsuitOGnMT50y Os dados detalhados abaix…" at bounding box center [428, 211] width 856 height 422
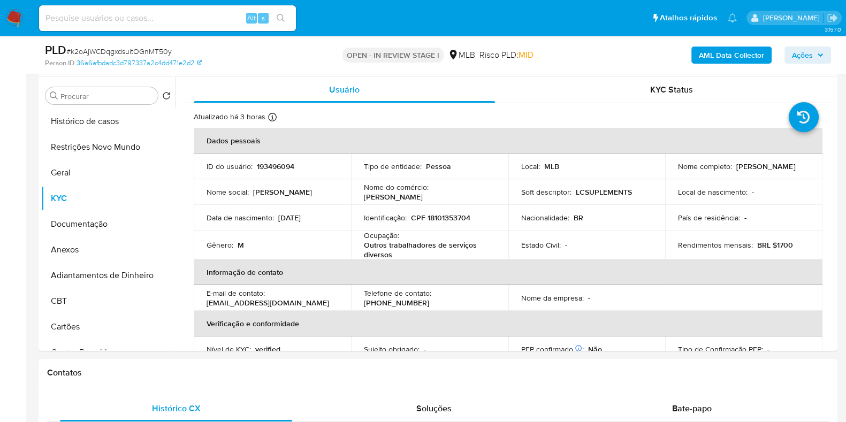
click at [803, 53] on span "Ações" at bounding box center [802, 55] width 21 height 17
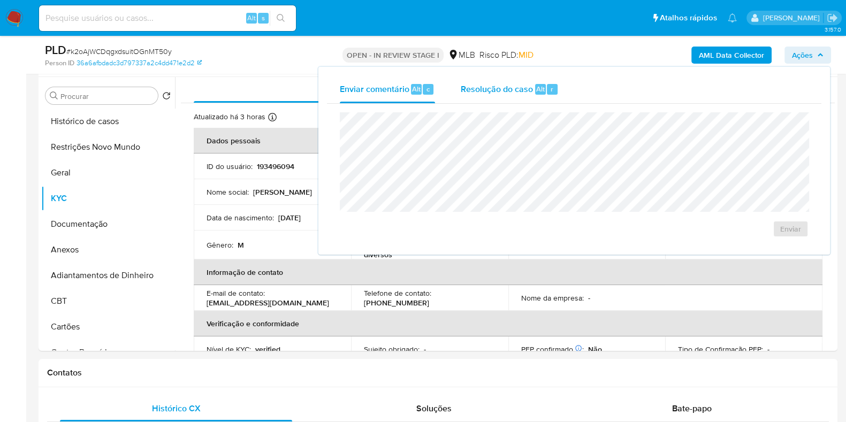
click at [471, 90] on span "Resolução do caso" at bounding box center [497, 88] width 72 height 12
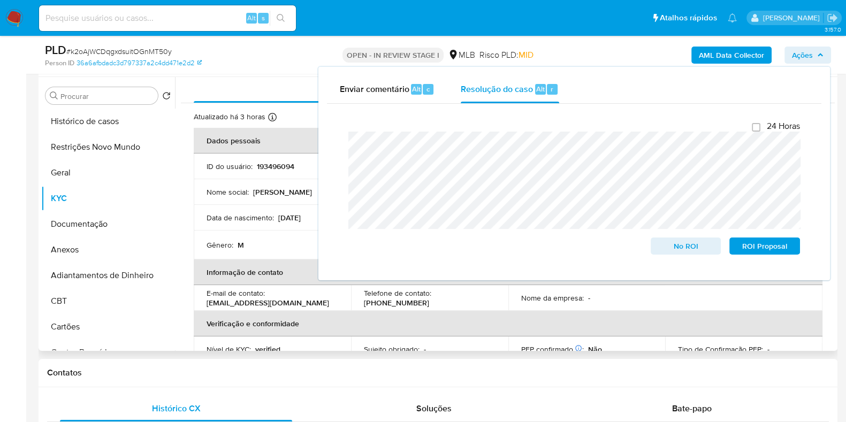
click at [258, 200] on td "Nome social : [PERSON_NAME]" at bounding box center [272, 192] width 157 height 26
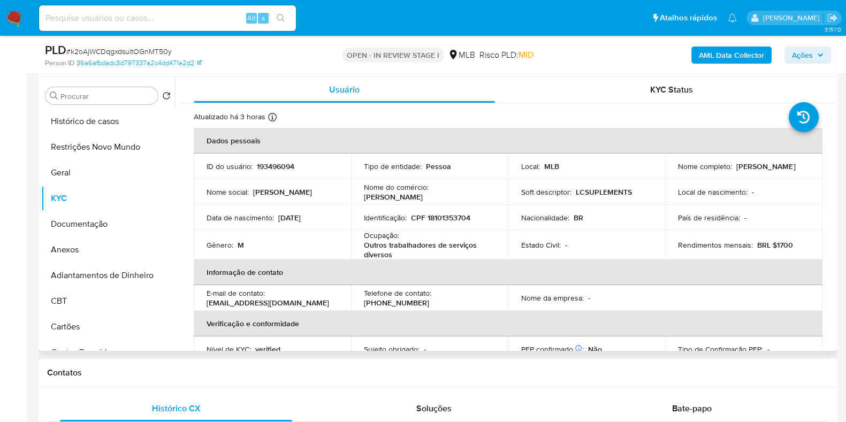
drag, startPoint x: 790, startPoint y: 175, endPoint x: 671, endPoint y: 173, distance: 118.8
click at [671, 172] on td "Nome completo : Lucas Eduardo Fuly da Fonseca" at bounding box center [743, 167] width 157 height 26
copy p "[PERSON_NAME] Fuly [PERSON_NAME]"
click at [453, 218] on p "CPF 18101353704" at bounding box center [440, 218] width 59 height 10
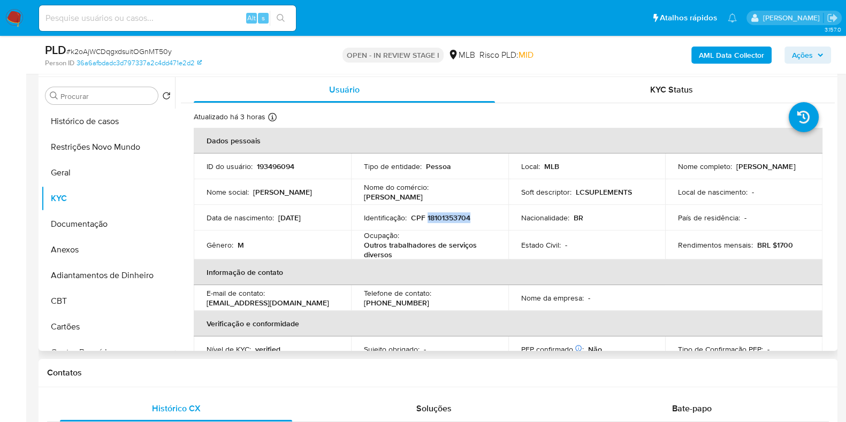
click at [453, 218] on p "CPF 18101353704" at bounding box center [440, 218] width 59 height 10
copy p "18101353704"
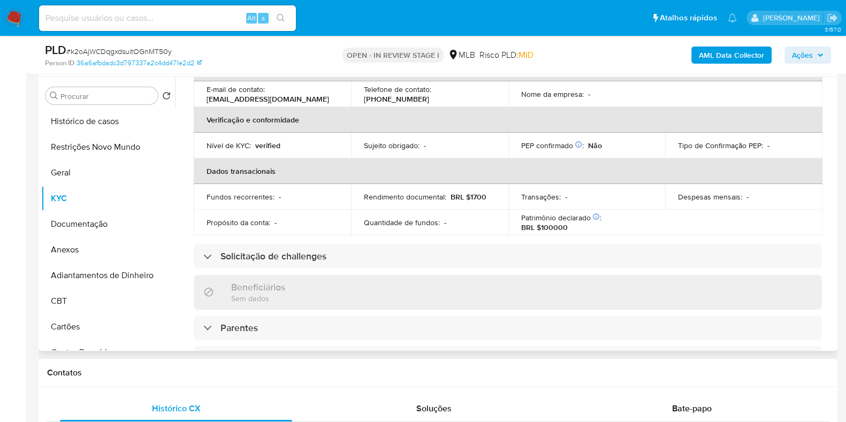
scroll to position [66, 0]
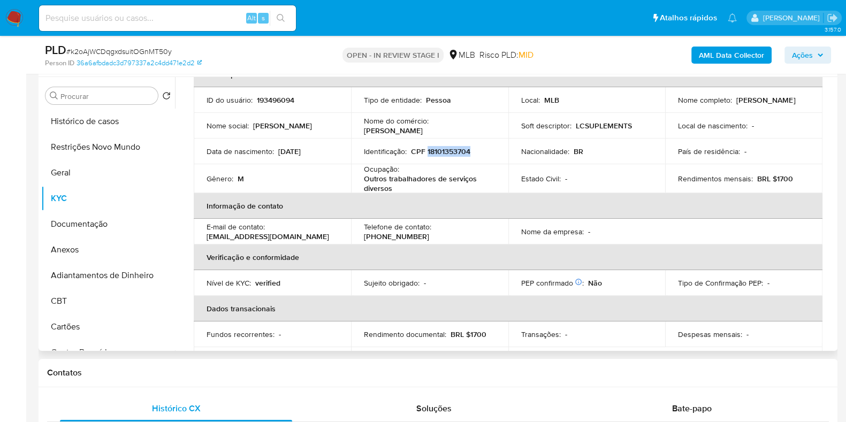
copy p "18101353704"
click at [118, 154] on button "Restrições Novo Mundo" at bounding box center [103, 147] width 125 height 26
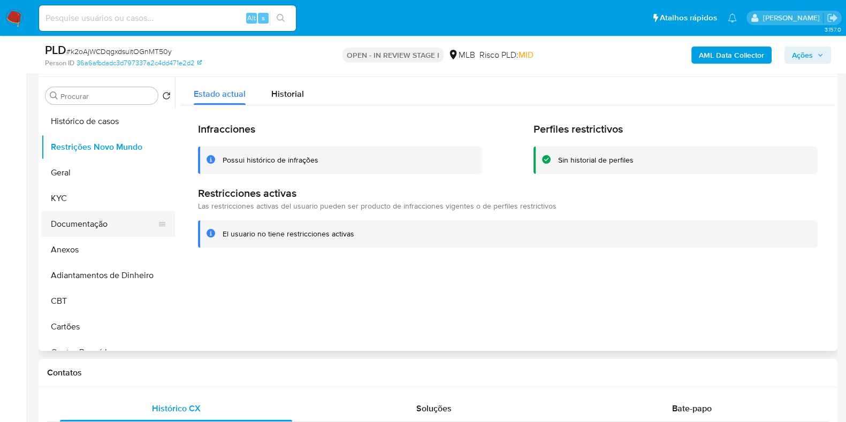
click at [120, 214] on button "Documentação" at bounding box center [103, 224] width 125 height 26
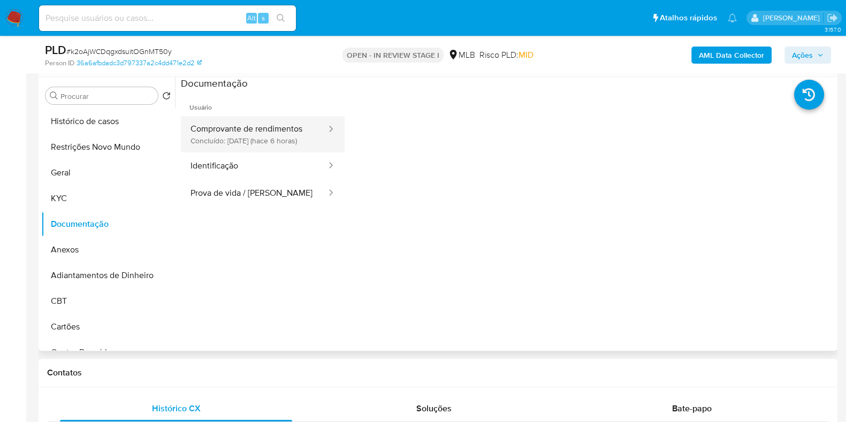
click at [251, 132] on button "Comprovante de rendimentos Concluído: 28/08/2025 (hace 6 horas)" at bounding box center [254, 134] width 147 height 36
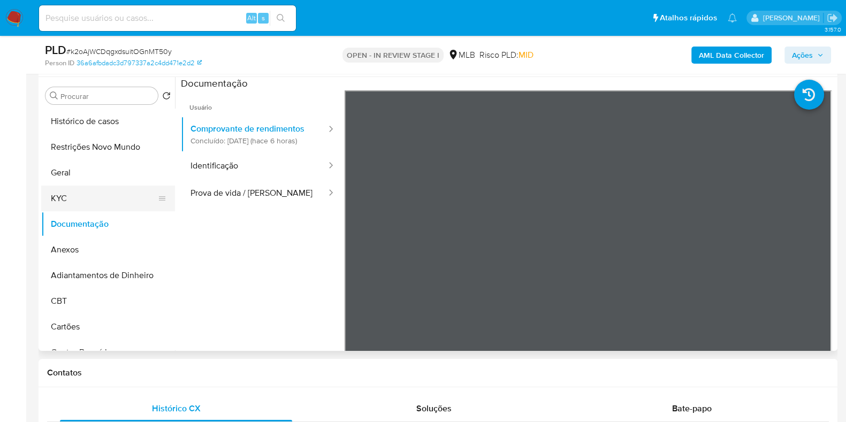
click at [98, 193] on button "KYC" at bounding box center [103, 199] width 125 height 26
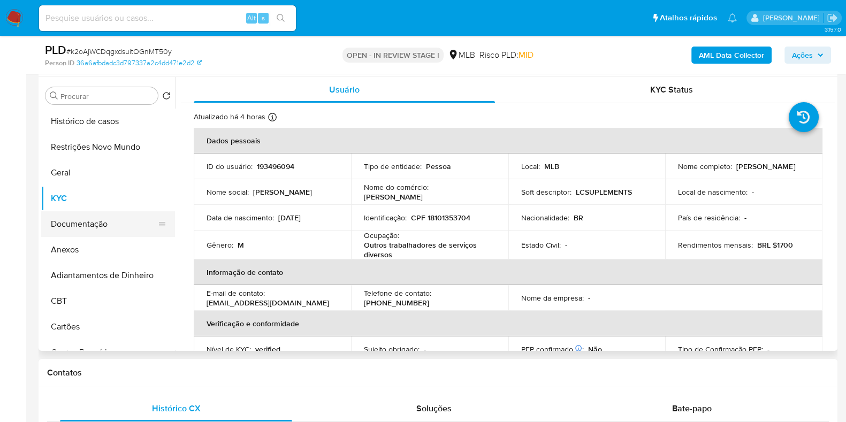
click at [83, 219] on button "Documentação" at bounding box center [103, 224] width 125 height 26
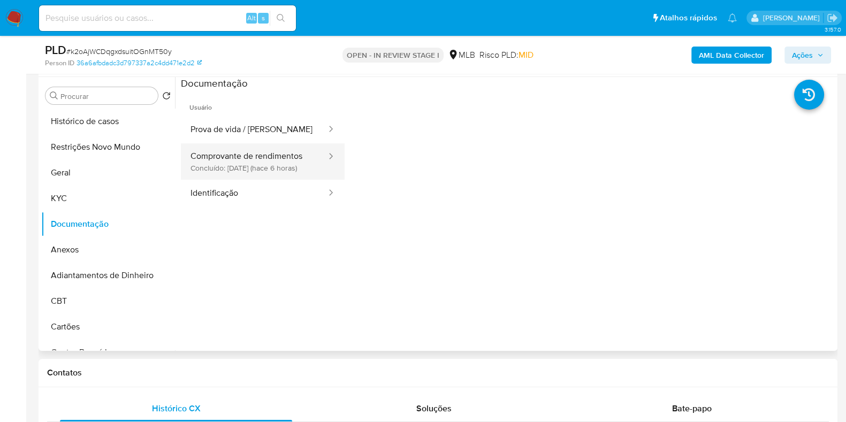
click at [247, 153] on button "Comprovante de rendimentos Concluído: 28/08/2025 (hace 6 horas)" at bounding box center [254, 161] width 147 height 36
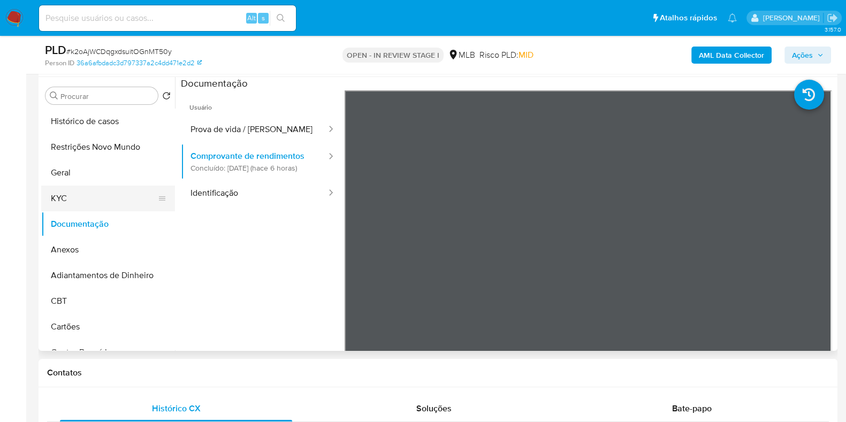
click at [123, 200] on button "KYC" at bounding box center [103, 199] width 125 height 26
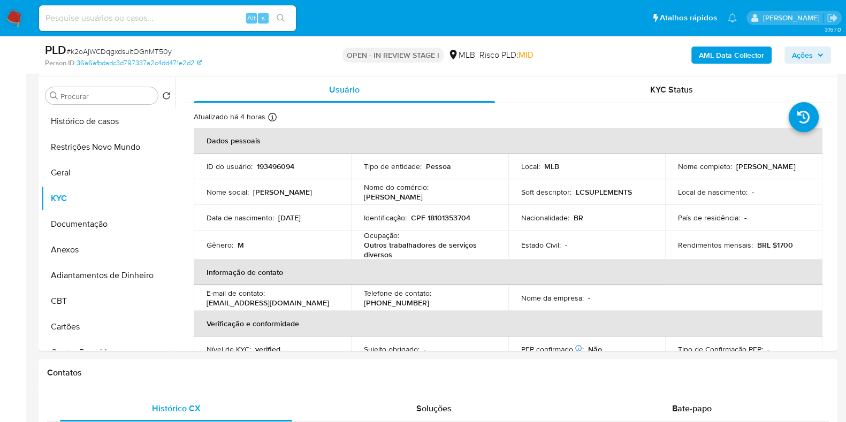
click at [810, 57] on span "Ações" at bounding box center [802, 55] width 21 height 17
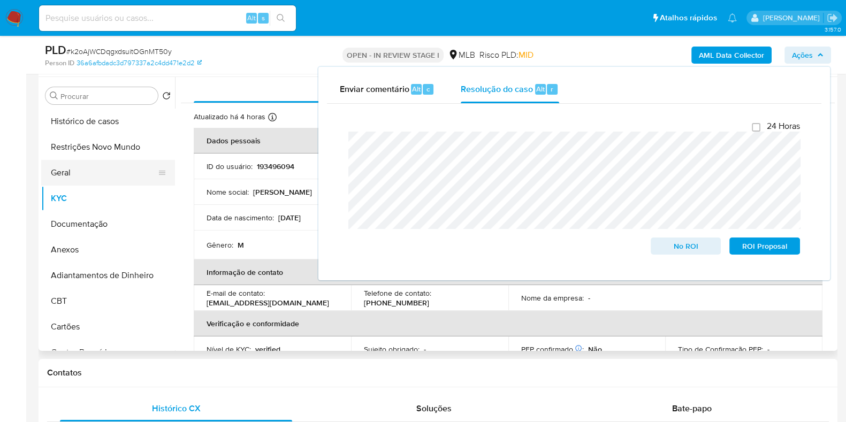
click at [76, 179] on button "Geral" at bounding box center [103, 173] width 125 height 26
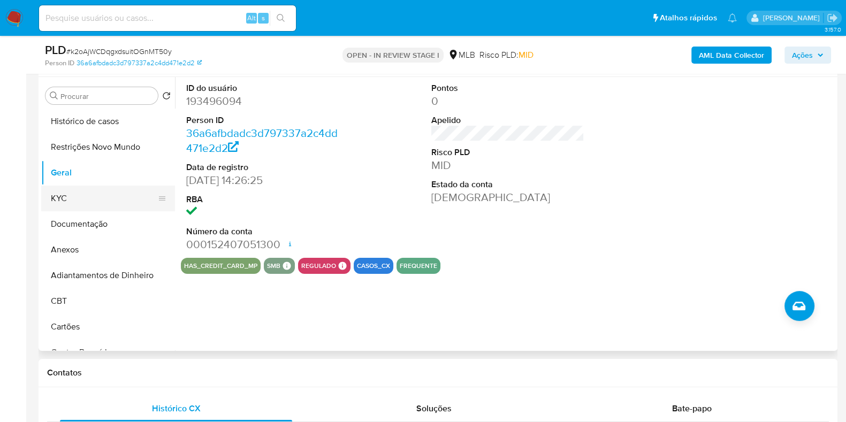
click at [80, 195] on button "KYC" at bounding box center [103, 199] width 125 height 26
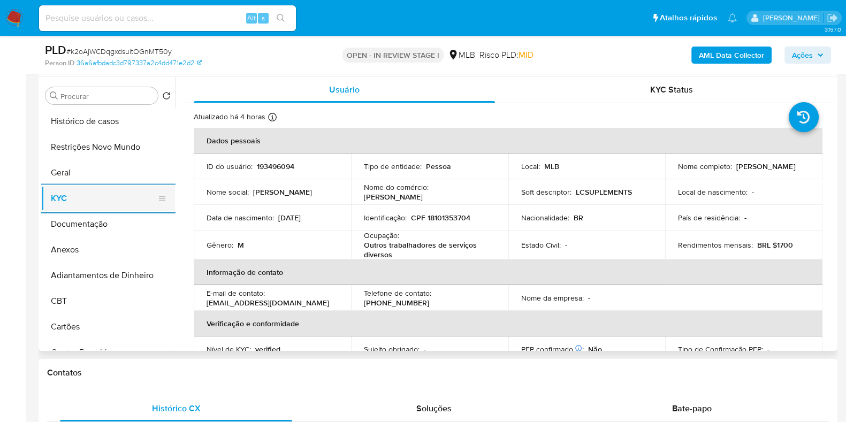
scroll to position [200, 0]
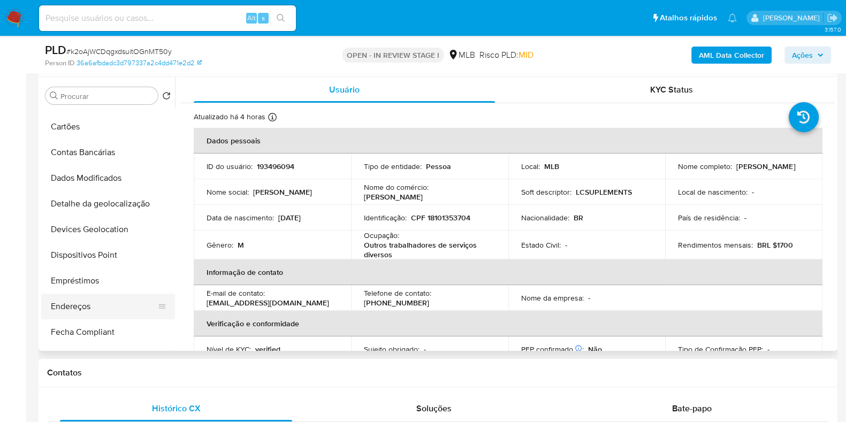
click at [83, 305] on button "Endereços" at bounding box center [103, 307] width 125 height 26
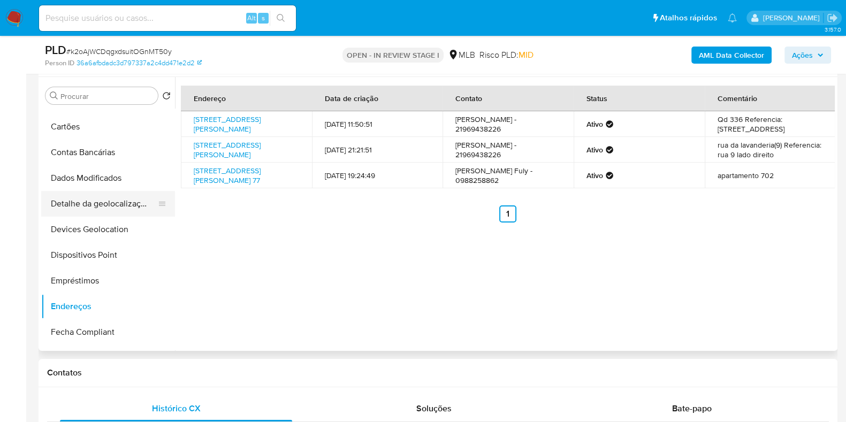
click at [94, 206] on button "Detalhe da geolocalização" at bounding box center [103, 204] width 125 height 26
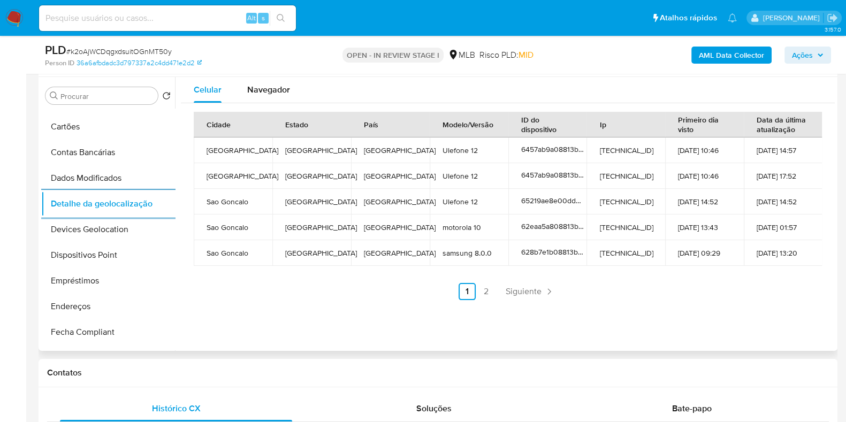
scroll to position [0, 0]
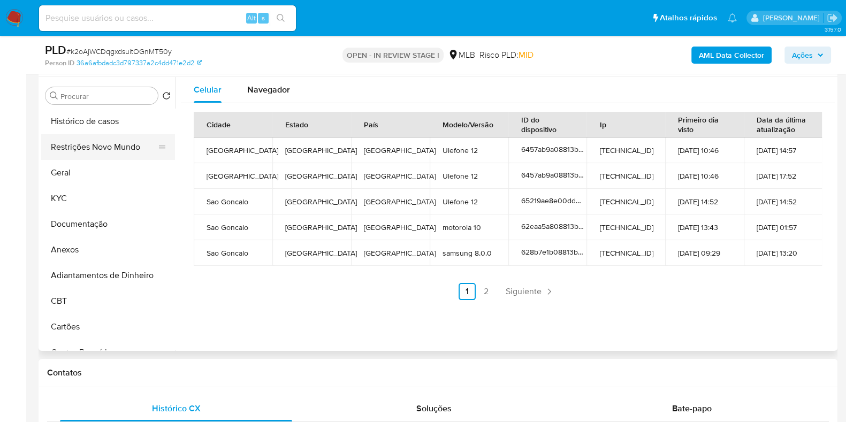
click at [103, 152] on button "Restrições Novo Mundo" at bounding box center [103, 147] width 125 height 26
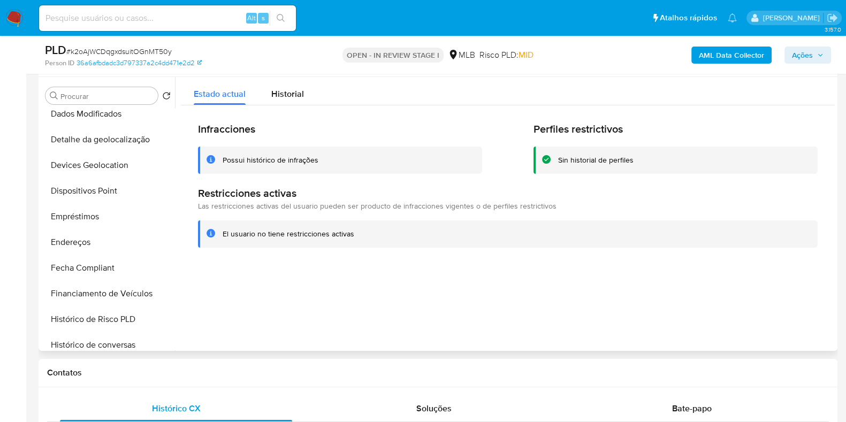
scroll to position [267, 0]
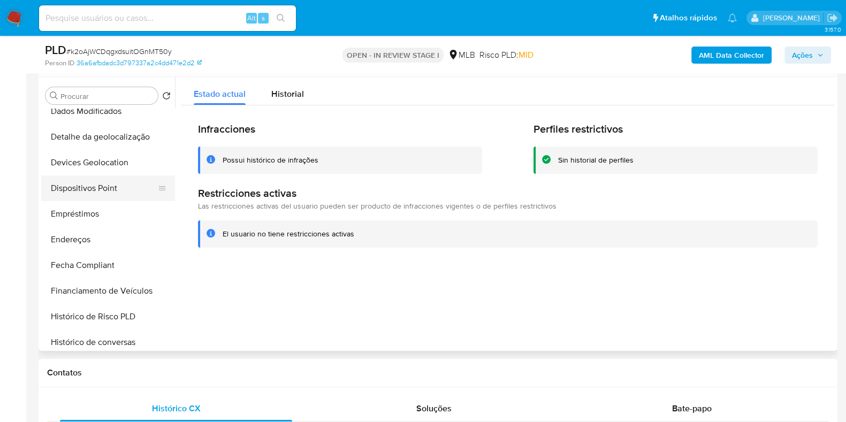
click at [115, 194] on button "Dispositivos Point" at bounding box center [103, 188] width 125 height 26
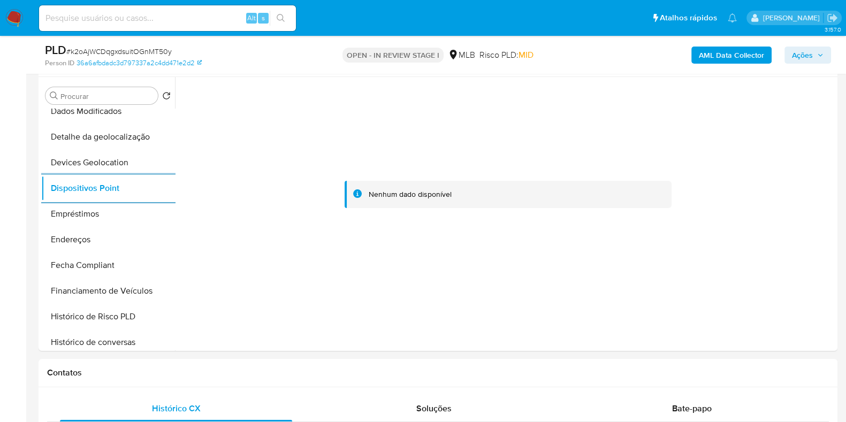
click at [737, 60] on b "AML Data Collector" at bounding box center [731, 55] width 65 height 17
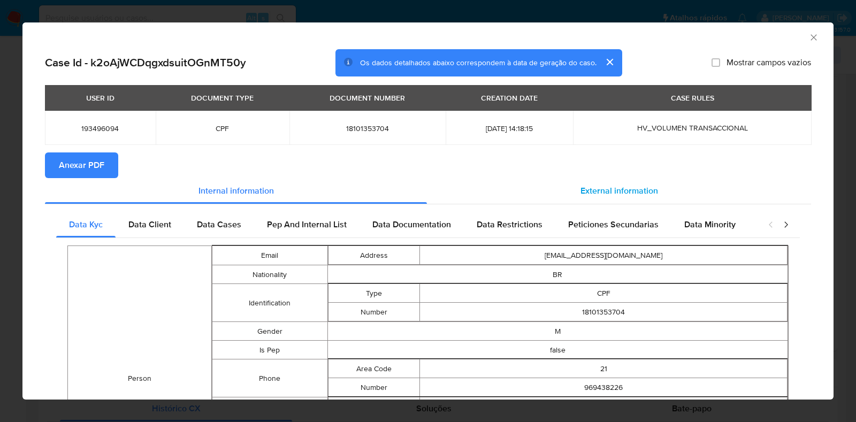
click at [615, 189] on span "External information" at bounding box center [619, 191] width 78 height 12
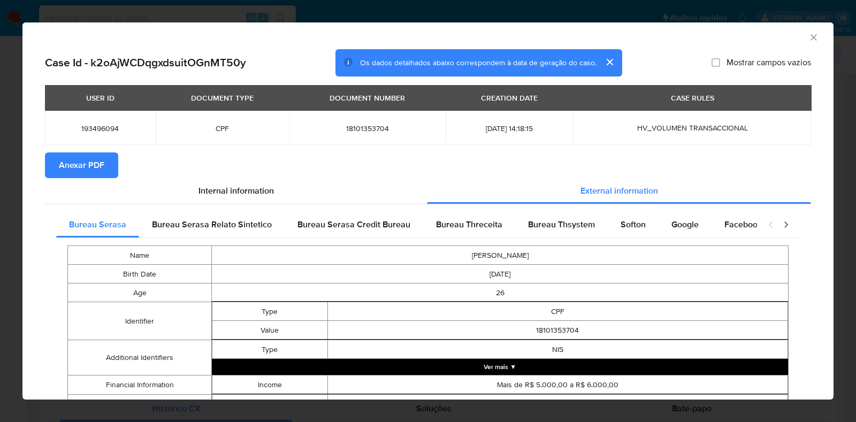
click at [71, 164] on span "Anexar PDF" at bounding box center [81, 166] width 45 height 24
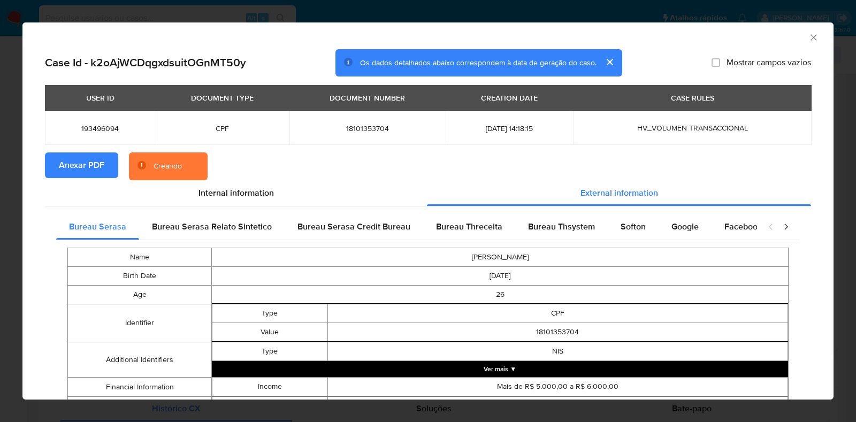
click at [2, 194] on div "AML Data Collector Case Id - k2oAjWCDqgxdsuitOGnMT50y Os dados detalhados abaix…" at bounding box center [428, 211] width 856 height 422
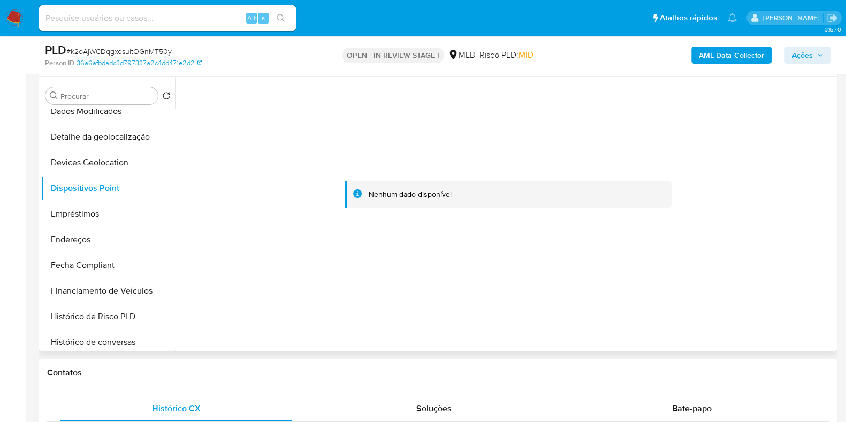
scroll to position [0, 0]
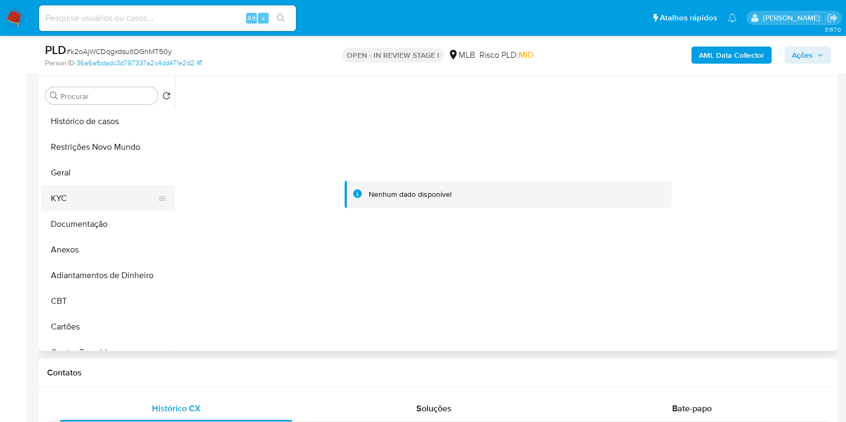
click at [95, 202] on button "KYC" at bounding box center [103, 199] width 125 height 26
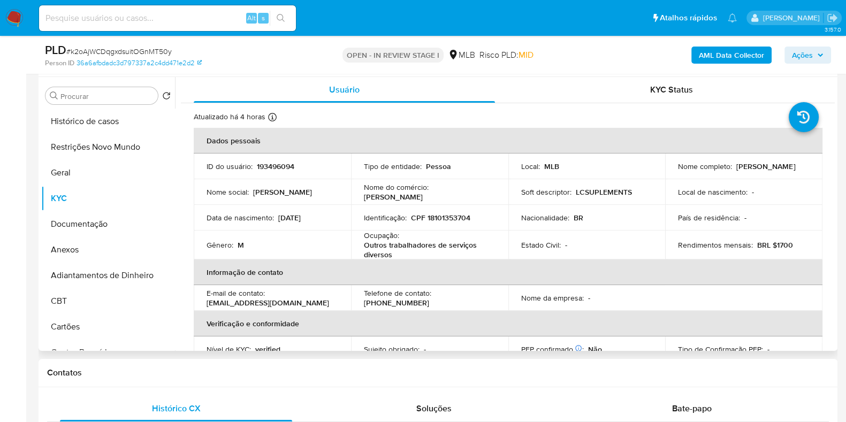
drag, startPoint x: 787, startPoint y: 170, endPoint x: 672, endPoint y: 177, distance: 115.2
click at [672, 177] on td "Nome completo : Lucas Eduardo Fuly da Fonseca" at bounding box center [743, 167] width 157 height 26
drag, startPoint x: 782, startPoint y: 174, endPoint x: 674, endPoint y: 174, distance: 107.5
click at [674, 174] on td "Nome completo : Lucas Eduardo Fuly da Fonseca" at bounding box center [743, 167] width 157 height 26
copy p "Lucas Eduardo Fuly da Fonseca"
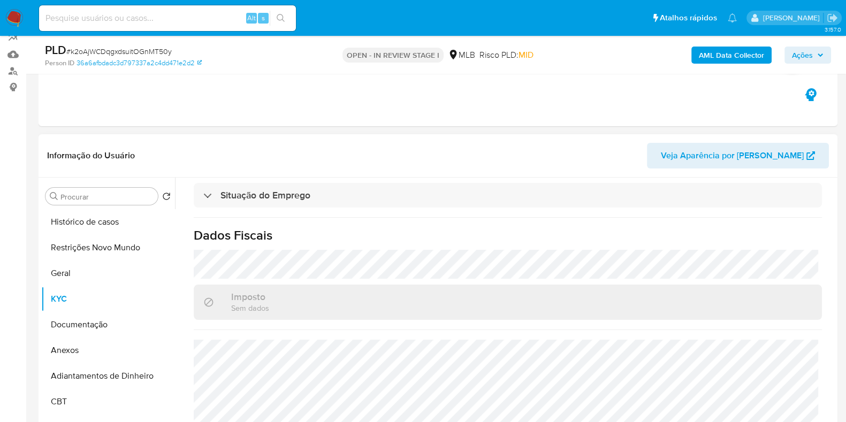
scroll to position [66, 0]
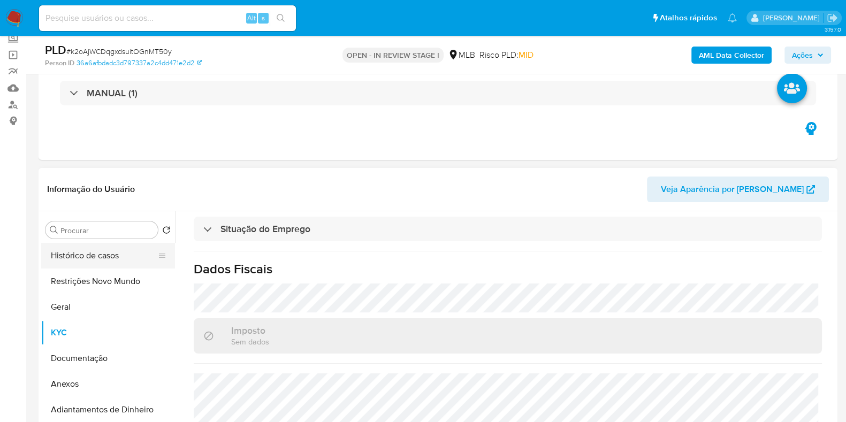
click at [75, 257] on button "Histórico de casos" at bounding box center [103, 256] width 125 height 26
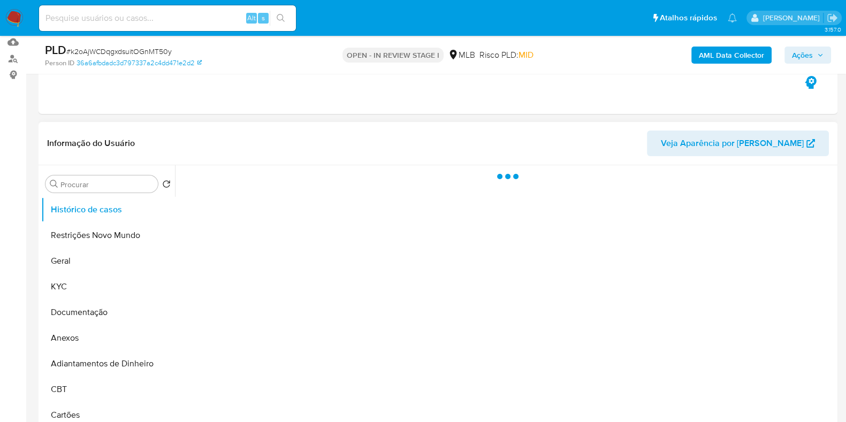
scroll to position [133, 0]
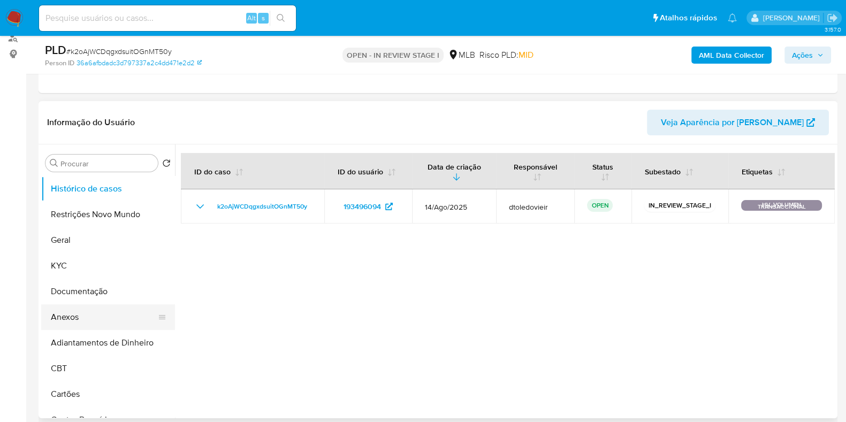
click at [68, 315] on button "Anexos" at bounding box center [103, 317] width 125 height 26
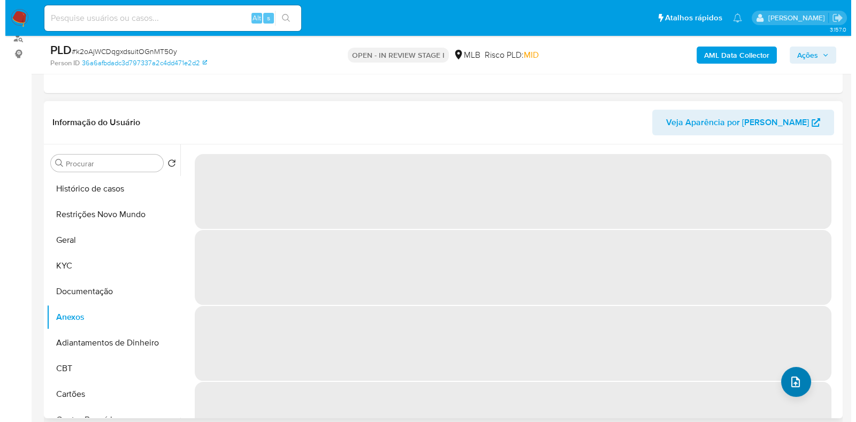
scroll to position [0, 0]
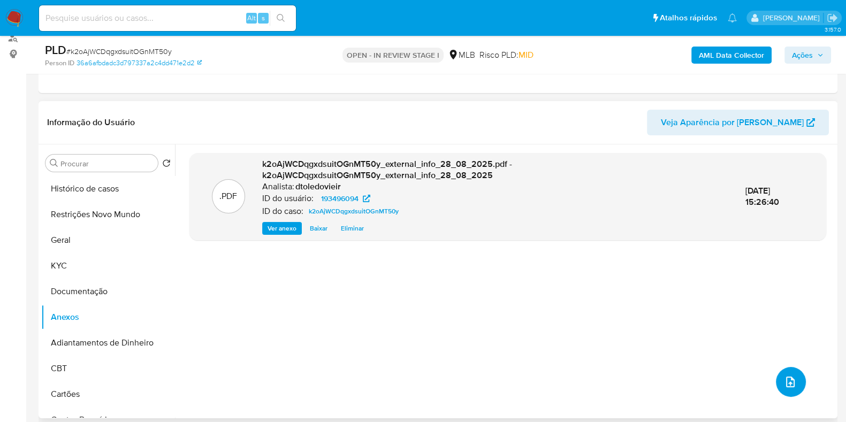
click at [789, 377] on icon "upload-file" at bounding box center [790, 382] width 13 height 13
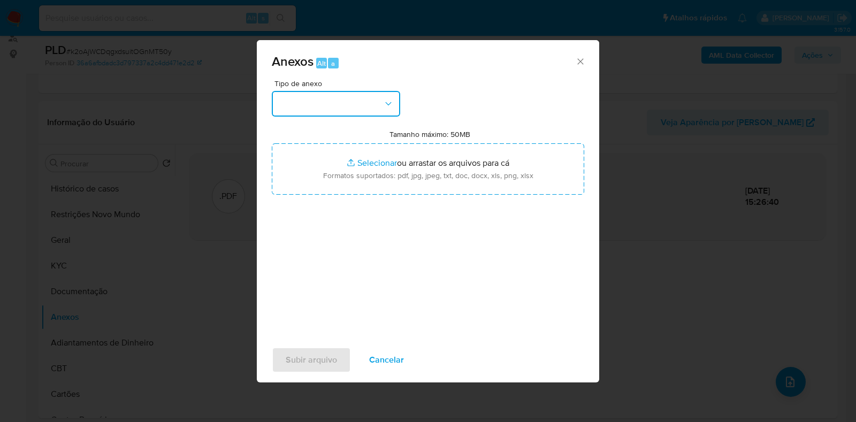
click at [306, 106] on button "button" at bounding box center [336, 104] width 128 height 26
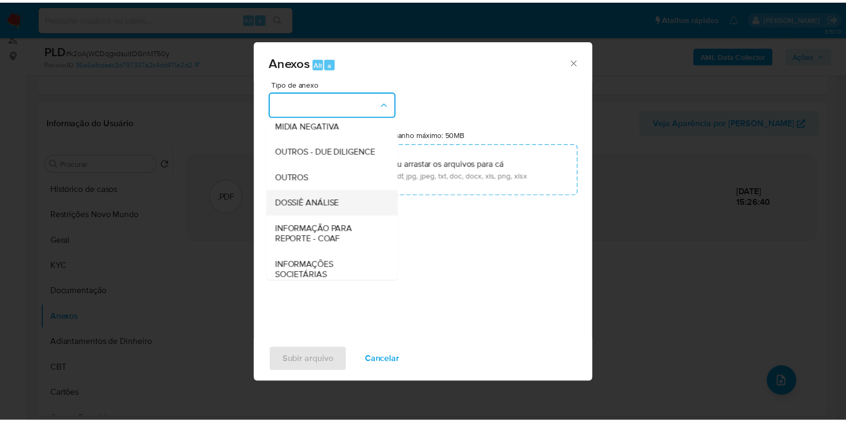
scroll to position [165, 0]
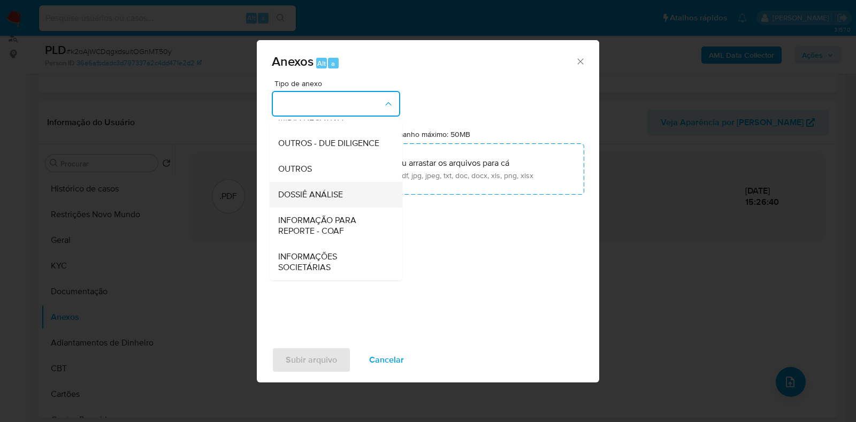
click at [324, 189] on span "DOSSIÊ ANÁLISE" at bounding box center [310, 194] width 65 height 11
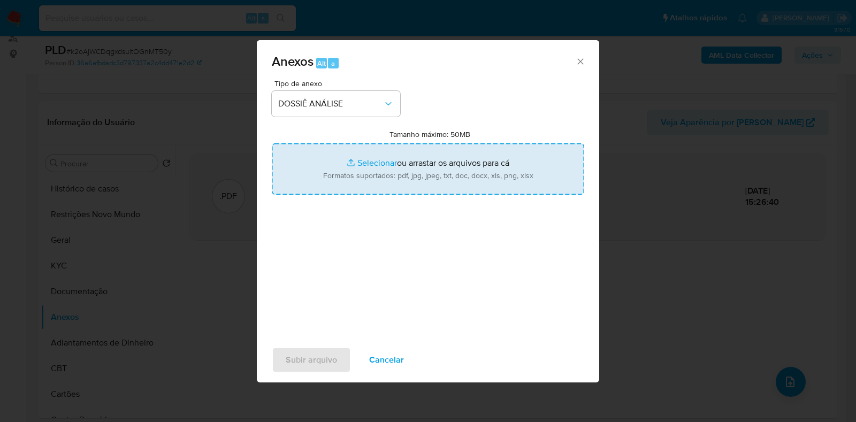
type input "C:\fakepath\SAR - CPF 18101353704 - LUCAS EDUARDO FULY DA FONSECA.pdf"
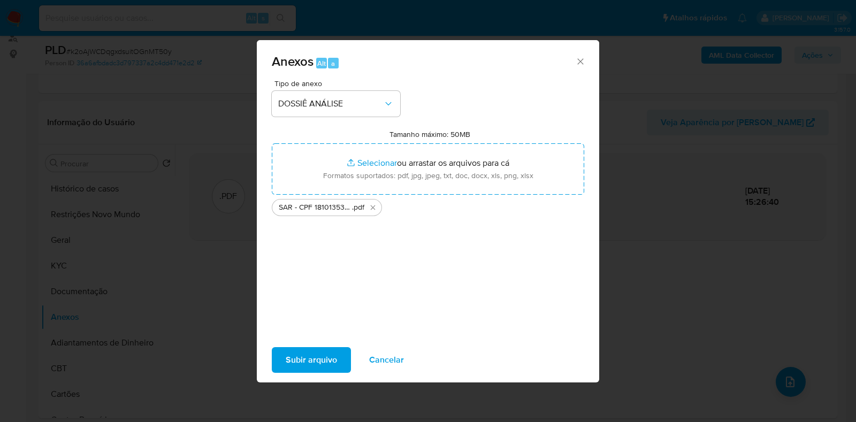
click at [296, 362] on span "Subir arquivo" at bounding box center [311, 360] width 51 height 24
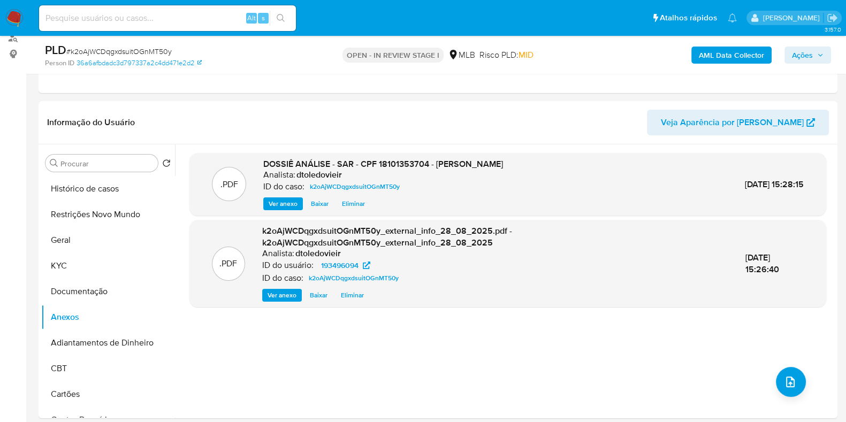
click at [806, 51] on span "Ações" at bounding box center [802, 55] width 21 height 17
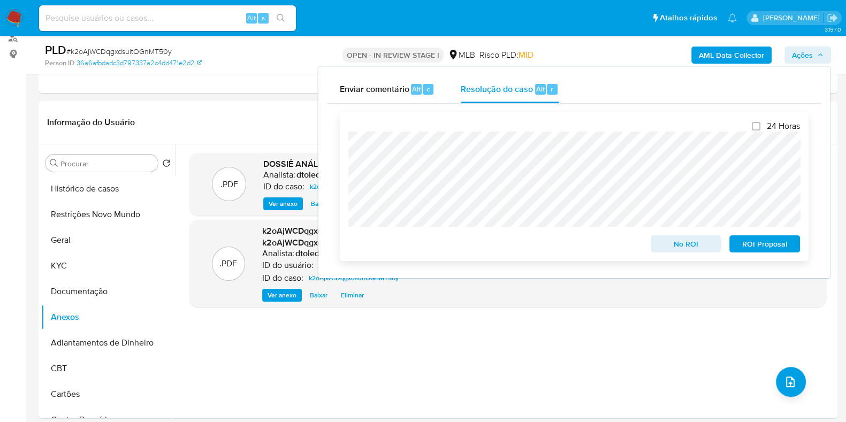
click at [763, 242] on span "ROI Proposal" at bounding box center [765, 243] width 56 height 15
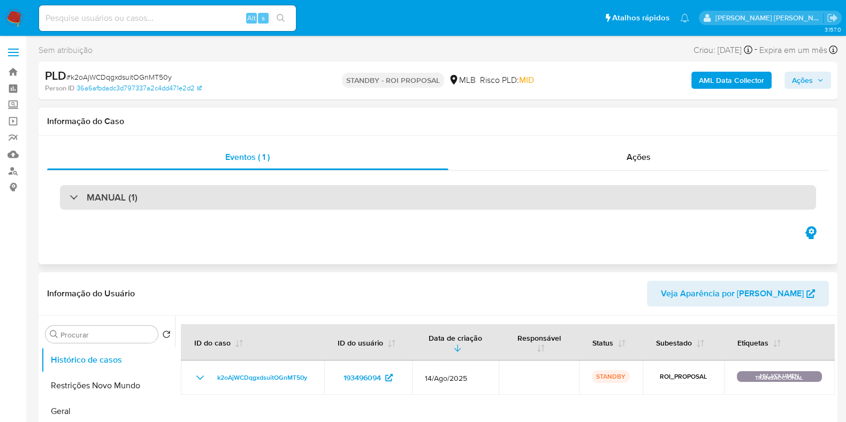
select select "10"
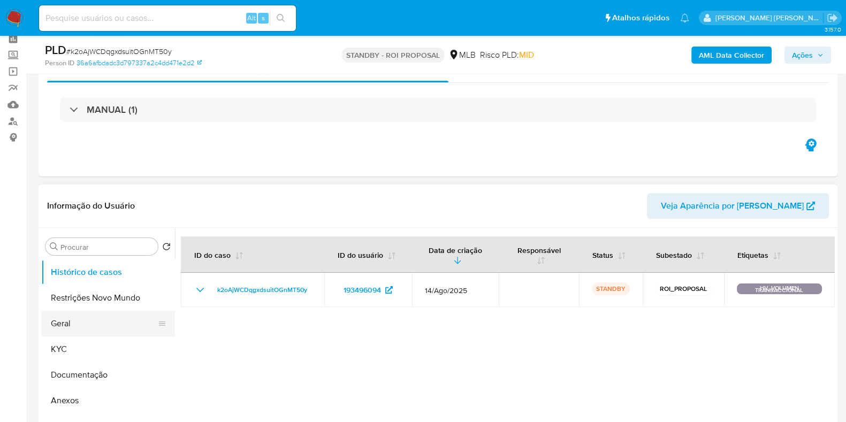
scroll to position [133, 0]
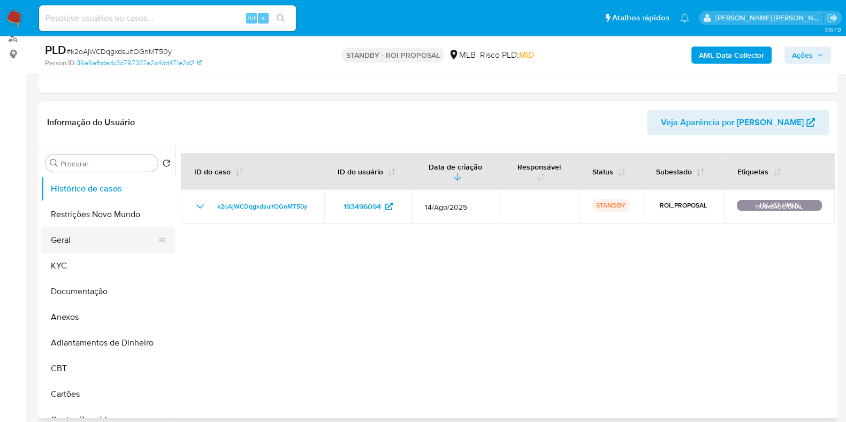
click at [71, 242] on button "Geral" at bounding box center [103, 240] width 125 height 26
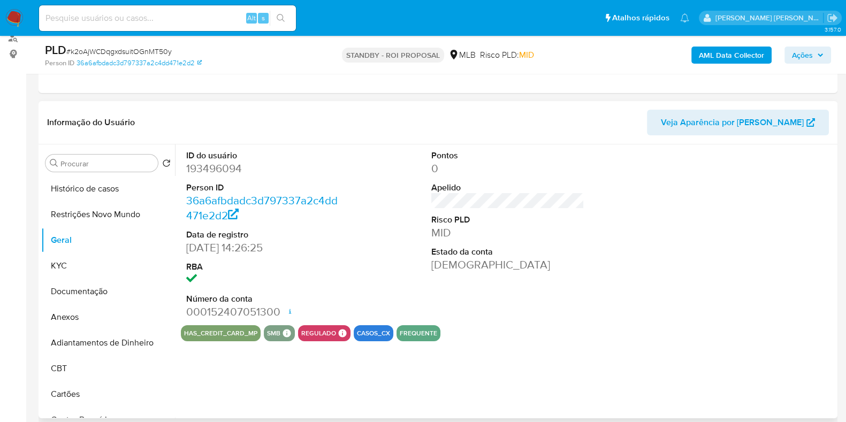
click at [209, 162] on dd "193496094" at bounding box center [262, 168] width 153 height 15
copy dd "193496094"
click at [174, 20] on input at bounding box center [167, 18] width 257 height 14
paste input "1187168362"
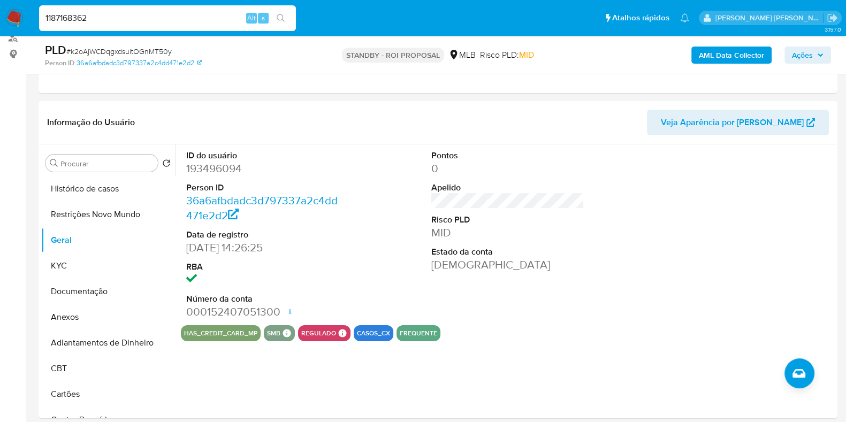
type input "1187168362"
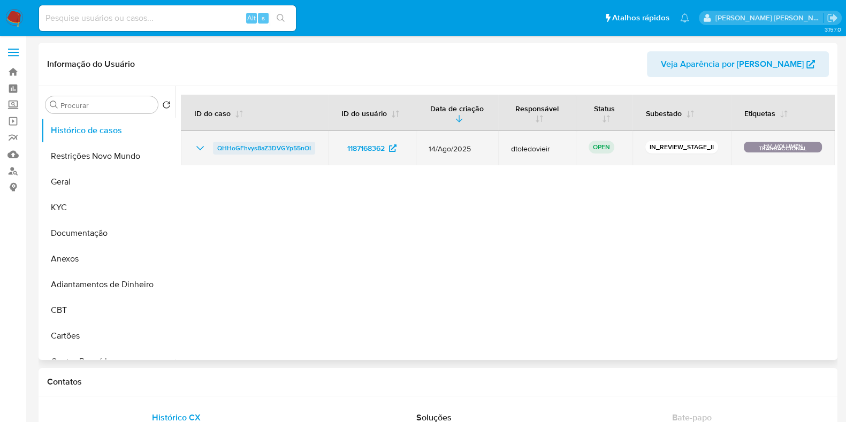
click at [242, 148] on span "QHHoGFhvys8aZ3DVGYp55nOI" at bounding box center [264, 148] width 94 height 13
select select "10"
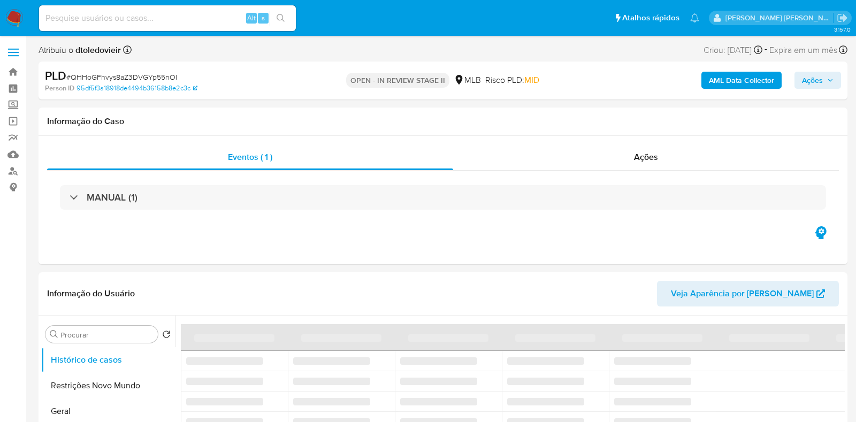
select select "10"
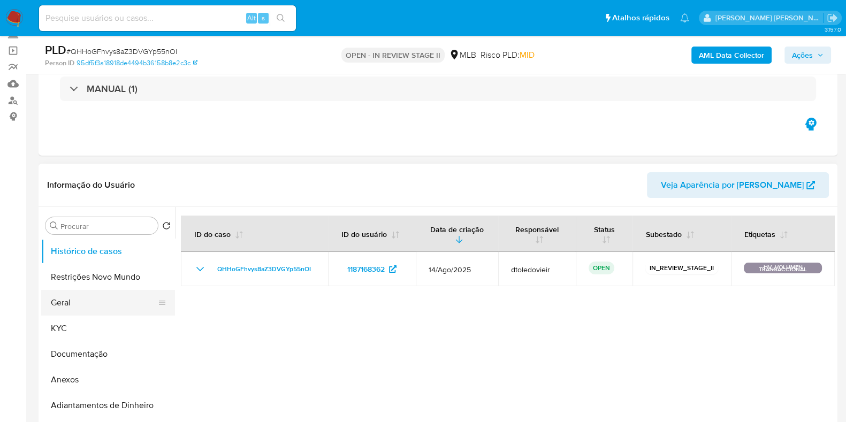
scroll to position [133, 0]
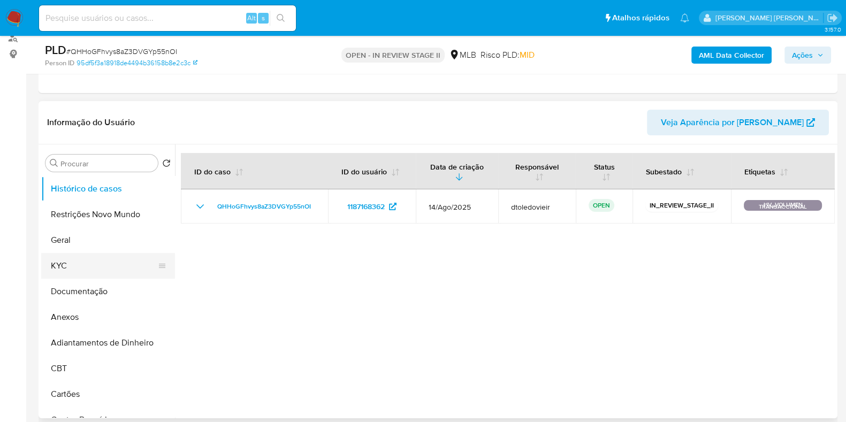
click at [102, 253] on button "KYC" at bounding box center [103, 266] width 125 height 26
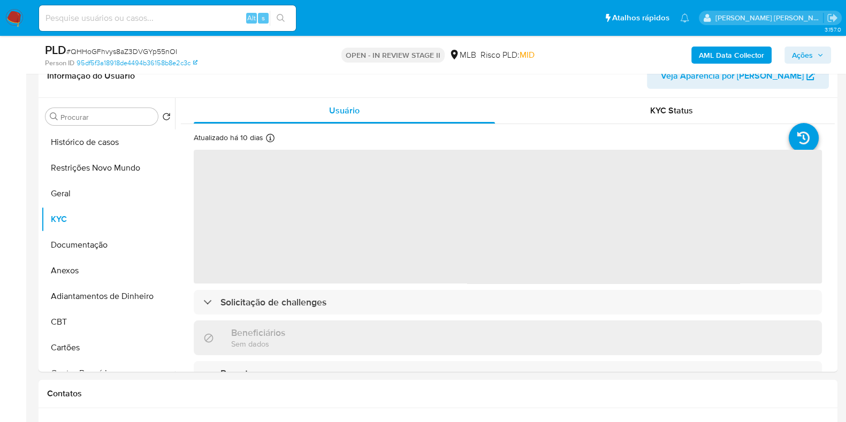
scroll to position [201, 0]
